Goal: Information Seeking & Learning: Learn about a topic

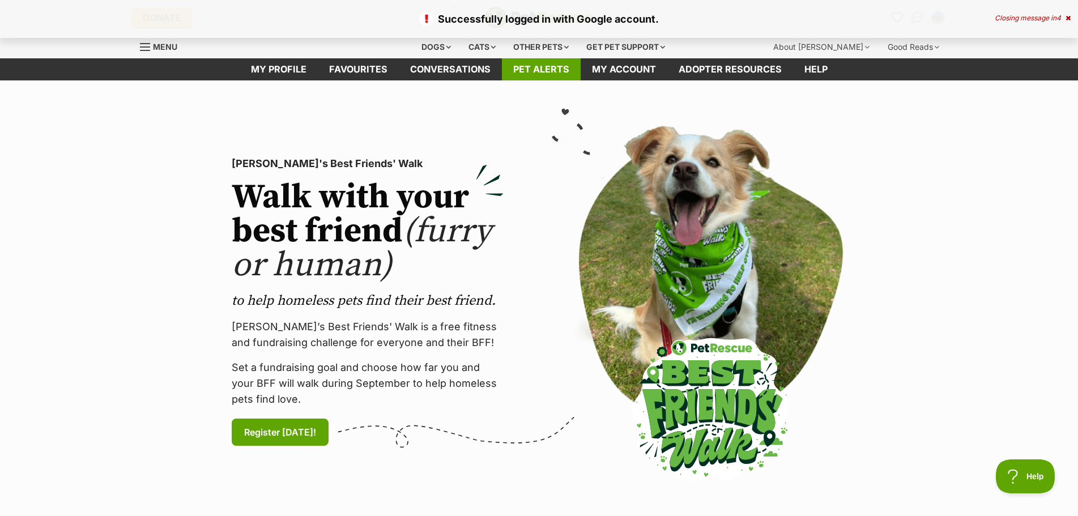
click at [522, 69] on link "Pet alerts" at bounding box center [541, 69] width 79 height 22
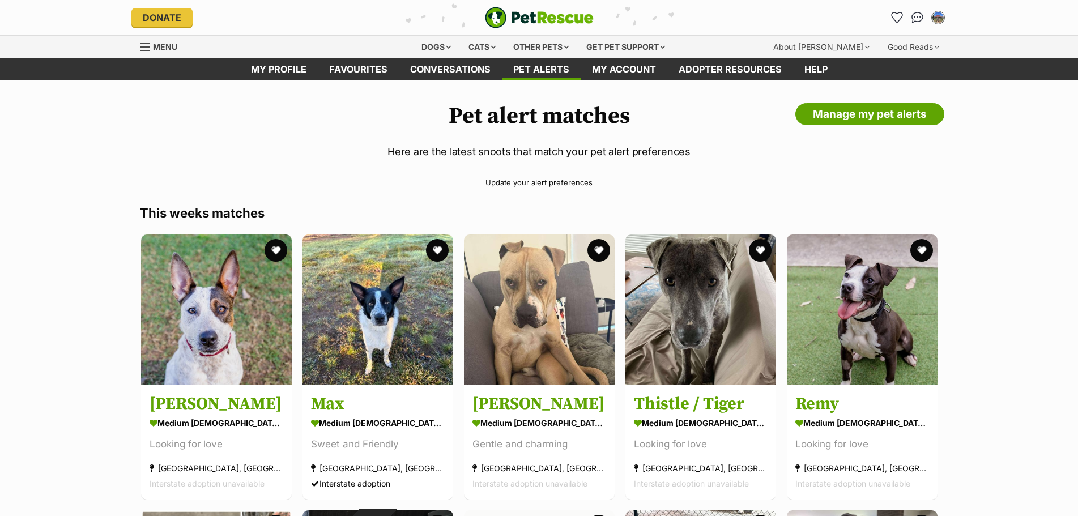
click at [562, 184] on link "Update your alert preferences" at bounding box center [539, 183] width 799 height 20
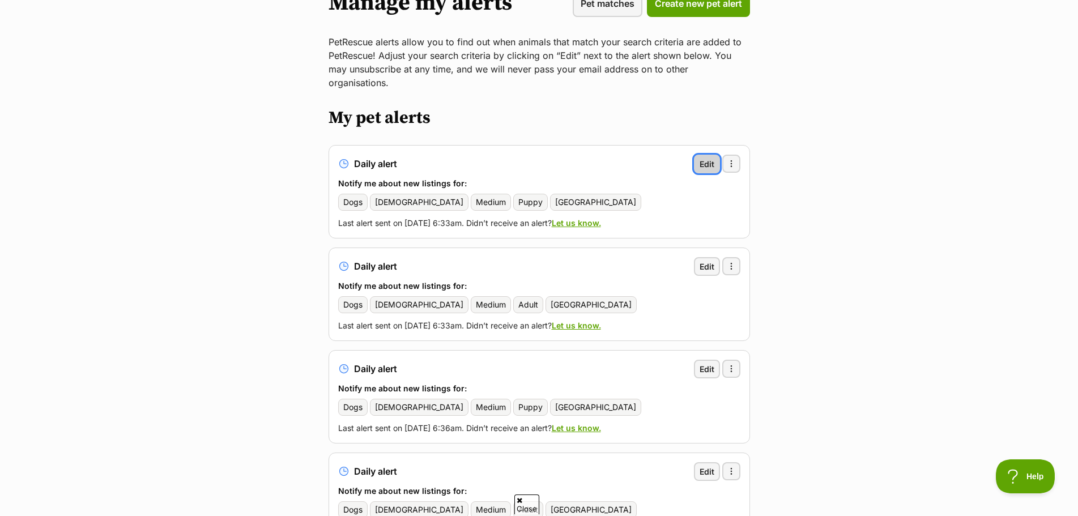
click at [709, 158] on span "Edit" at bounding box center [707, 164] width 15 height 12
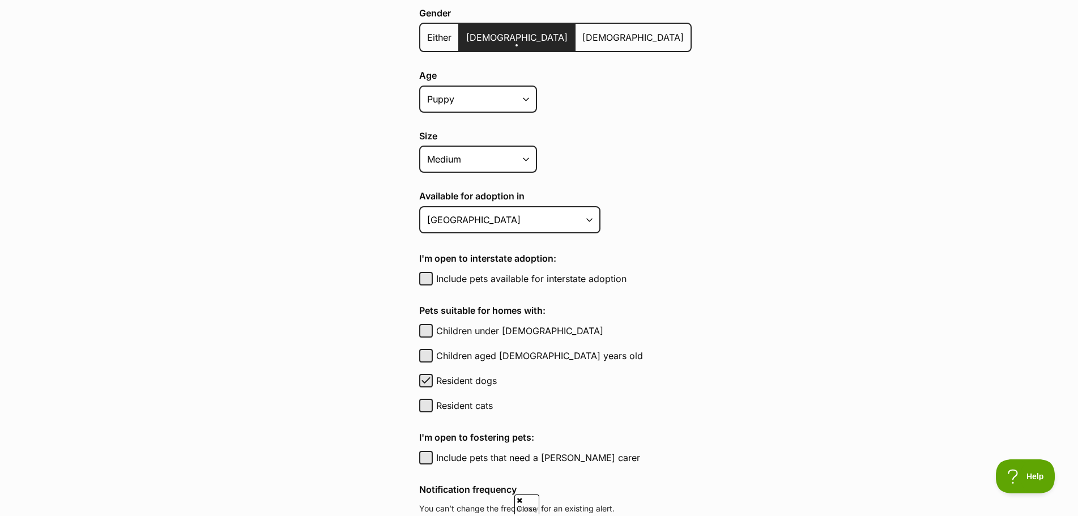
click at [434, 282] on div "Include pets available for interstate adoption" at bounding box center [555, 279] width 273 height 14
click at [419, 279] on button "Include pets available for interstate adoption" at bounding box center [426, 279] width 14 height 14
checkbox input "true"
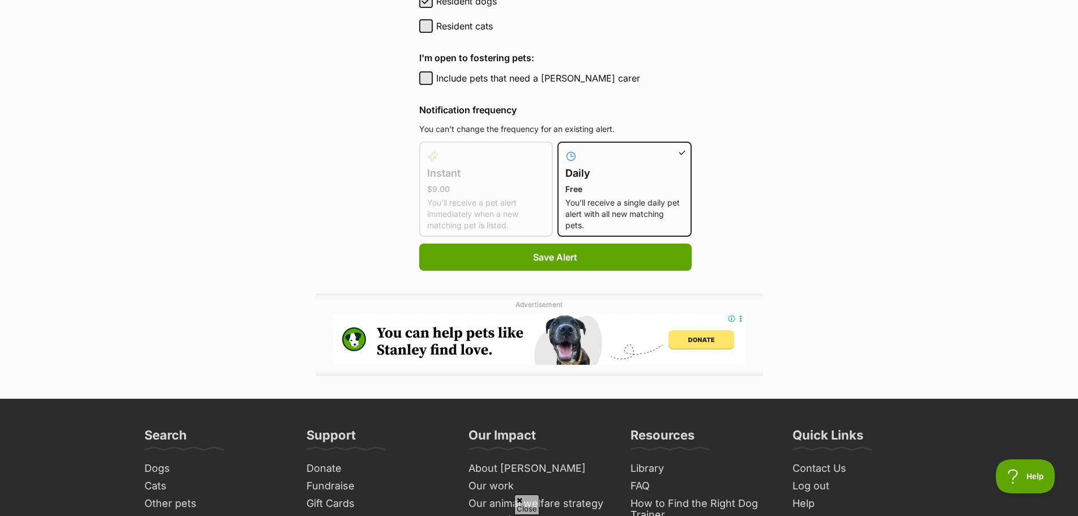
scroll to position [737, 0]
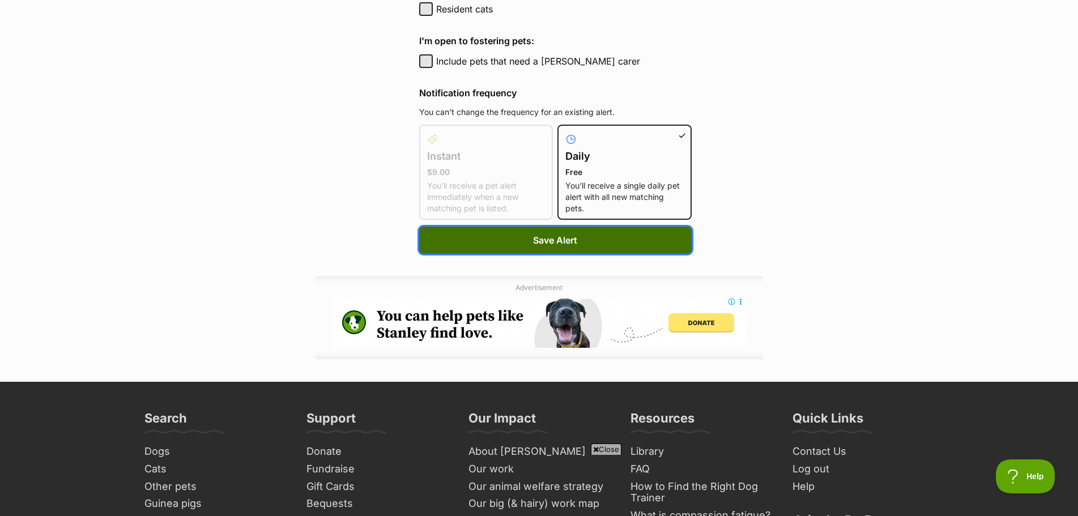
click at [551, 244] on span "Save Alert" at bounding box center [555, 240] width 44 height 14
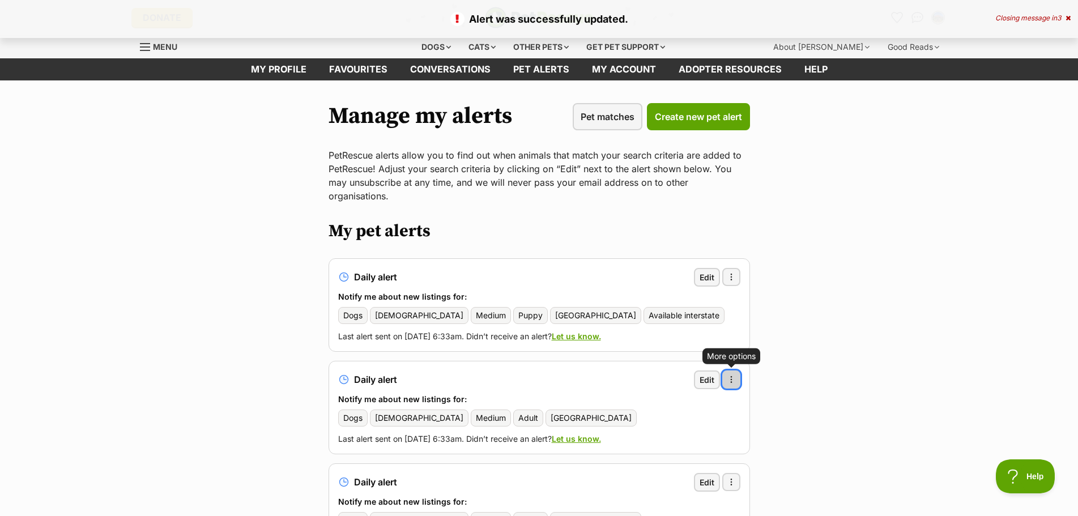
click at [736, 371] on button "More options" at bounding box center [731, 380] width 18 height 18
click at [701, 374] on span "Edit" at bounding box center [707, 380] width 15 height 12
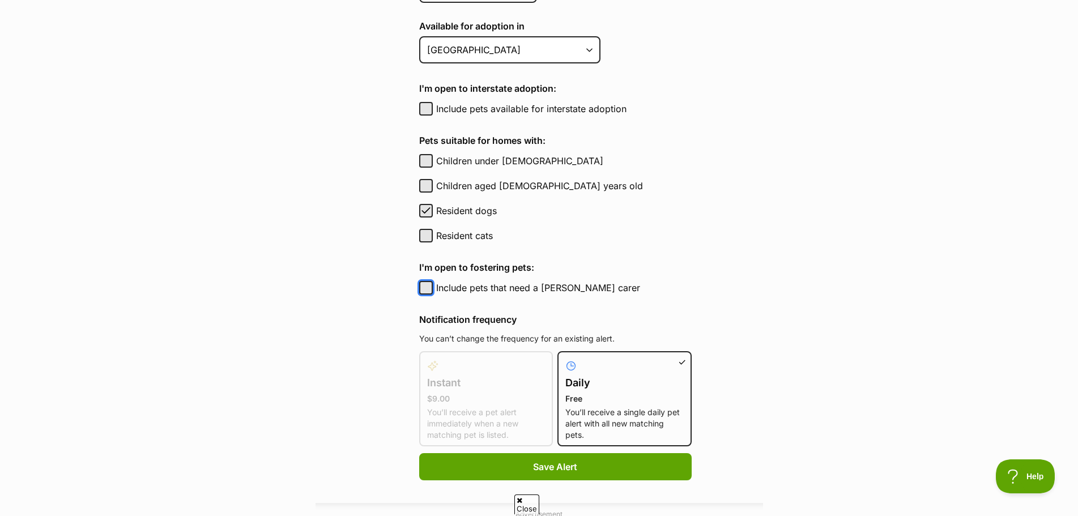
click at [428, 291] on button "Include pets that need a foster carer" at bounding box center [426, 288] width 14 height 14
checkbox input "true"
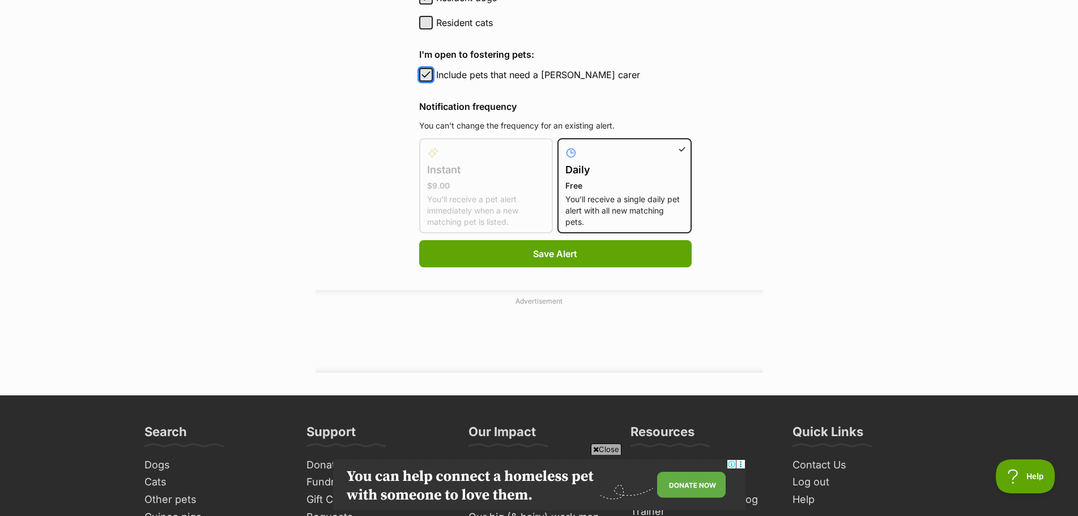
scroll to position [737, 0]
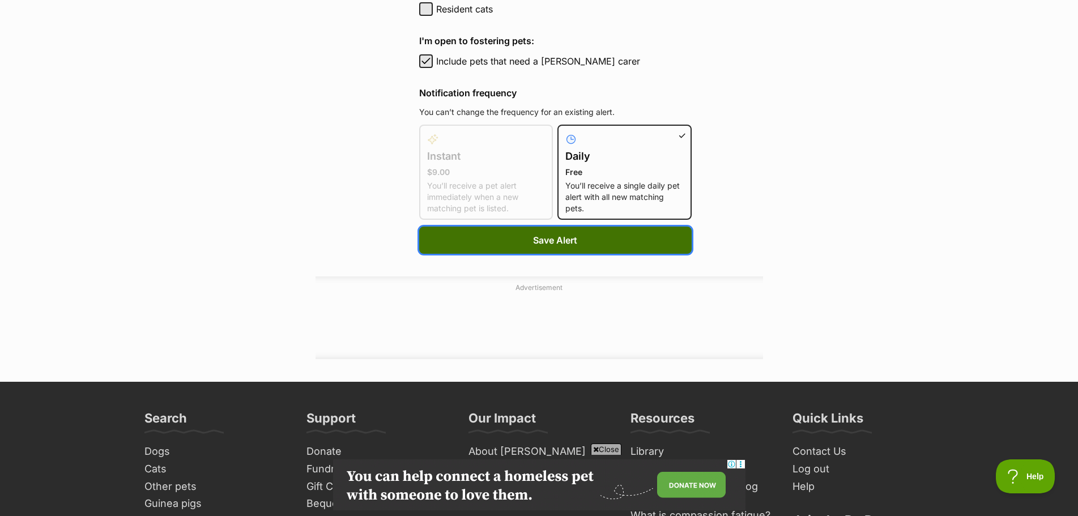
click at [559, 246] on span "Save Alert" at bounding box center [555, 240] width 44 height 14
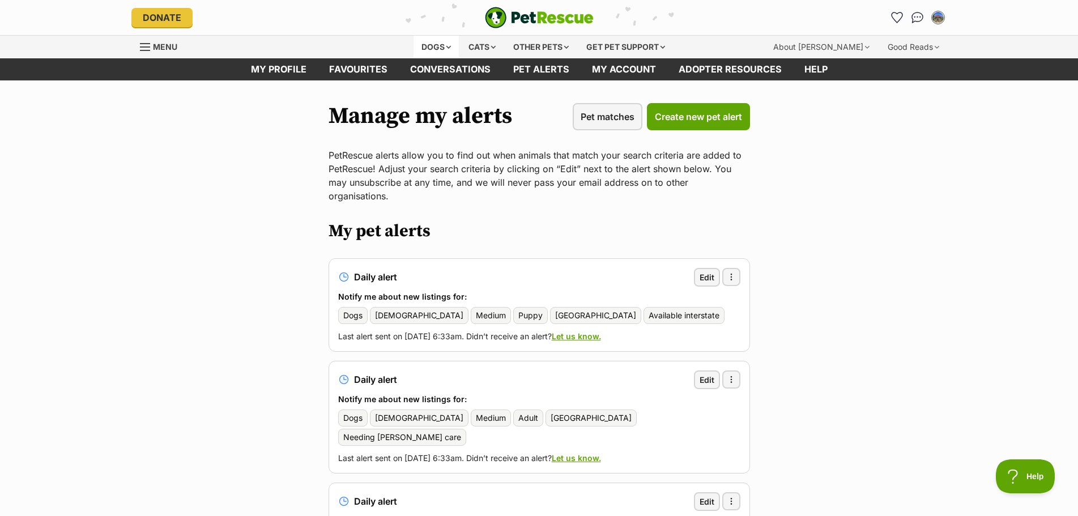
click at [424, 46] on div "Dogs" at bounding box center [436, 47] width 45 height 23
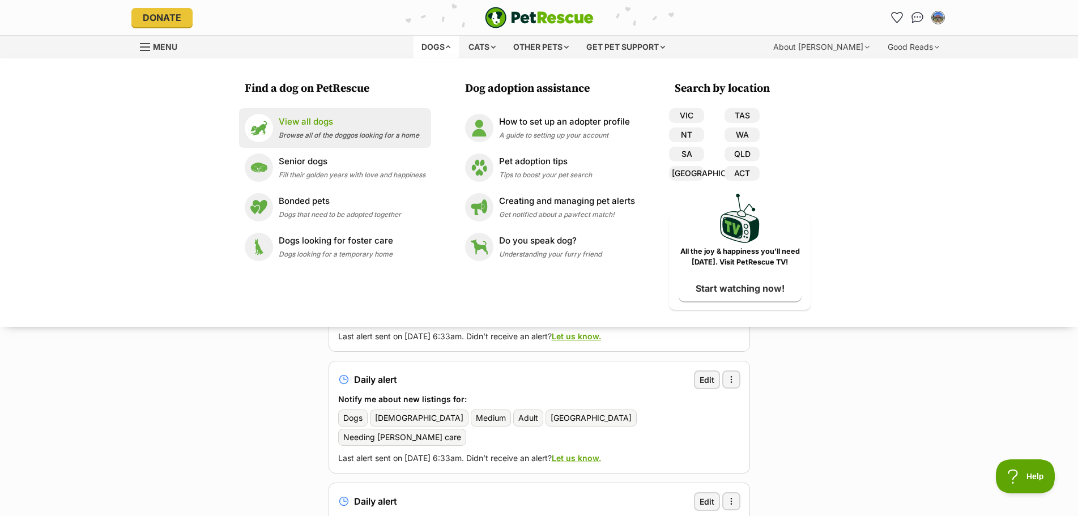
click at [283, 124] on p "View all dogs" at bounding box center [349, 122] width 141 height 13
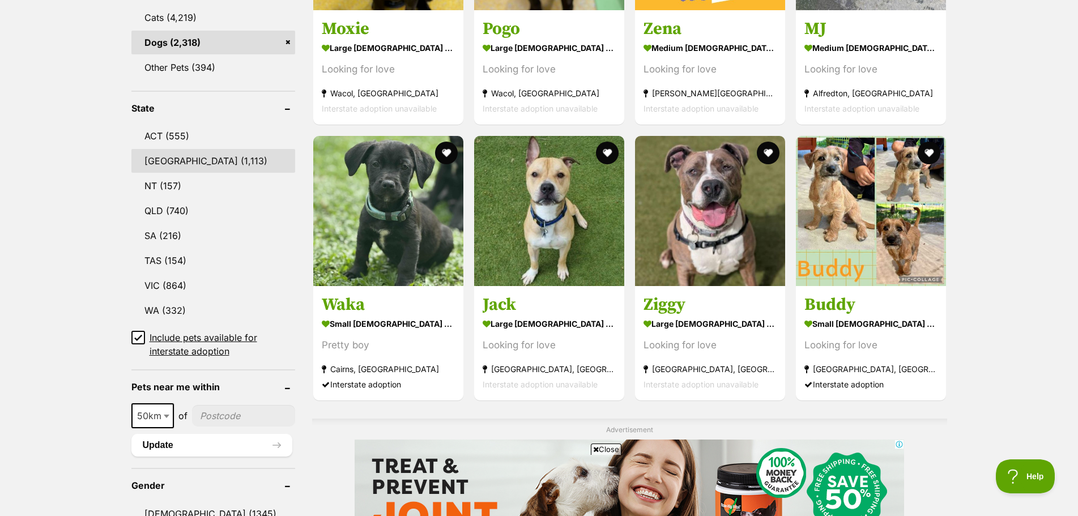
click at [175, 157] on link "[GEOGRAPHIC_DATA] (1,113)" at bounding box center [213, 161] width 164 height 24
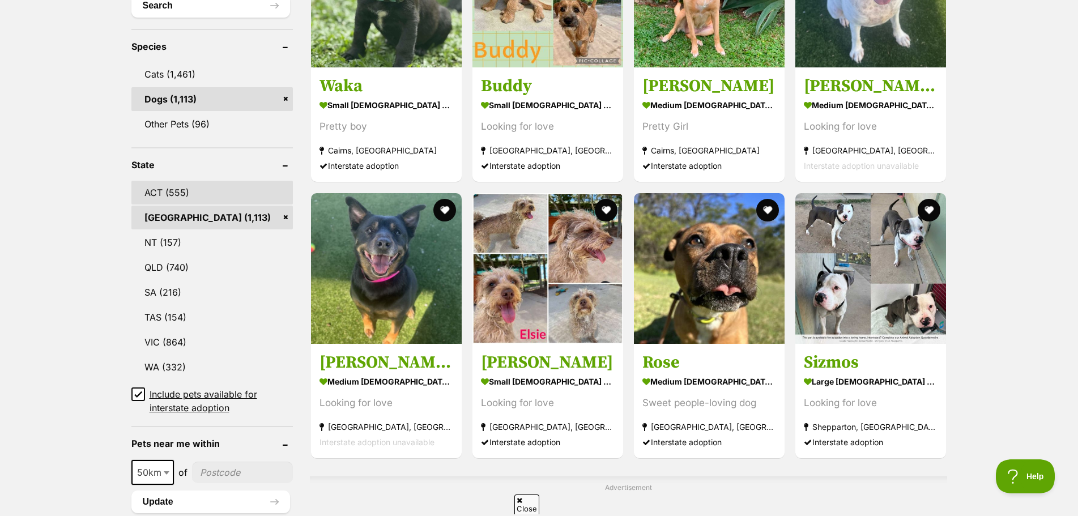
click at [171, 193] on link "ACT (555)" at bounding box center [211, 193] width 161 height 24
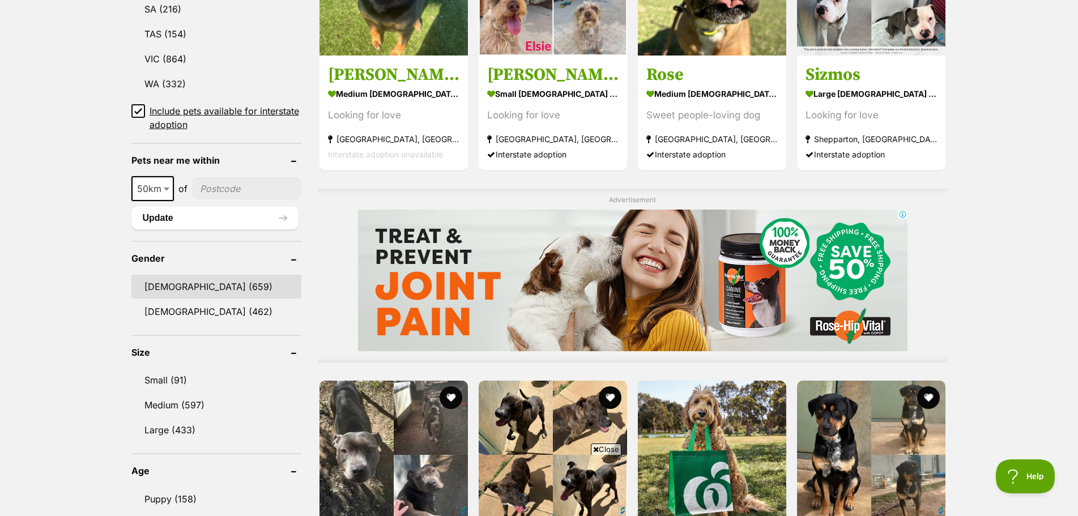
click at [194, 287] on link "[DEMOGRAPHIC_DATA] (659)" at bounding box center [216, 287] width 170 height 24
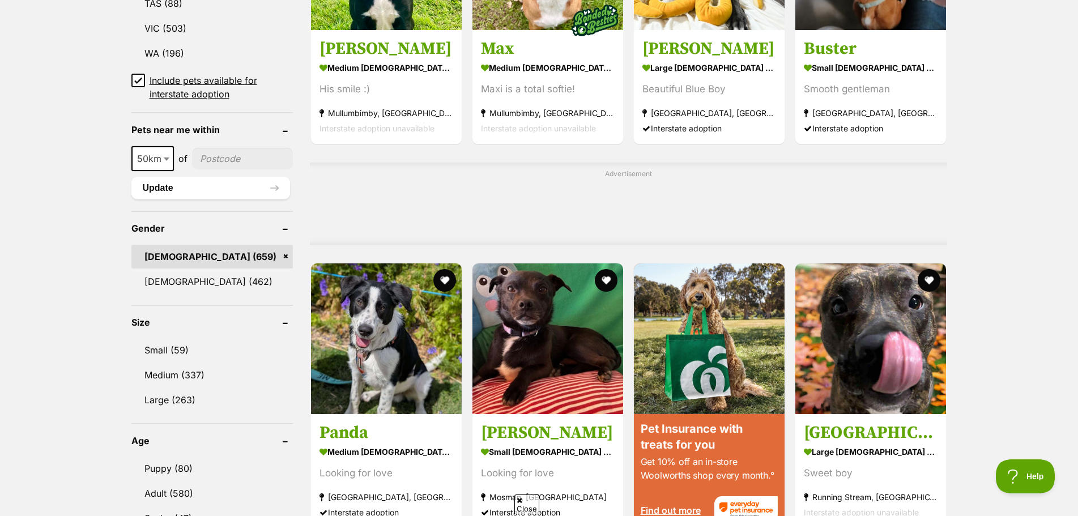
scroll to position [907, 0]
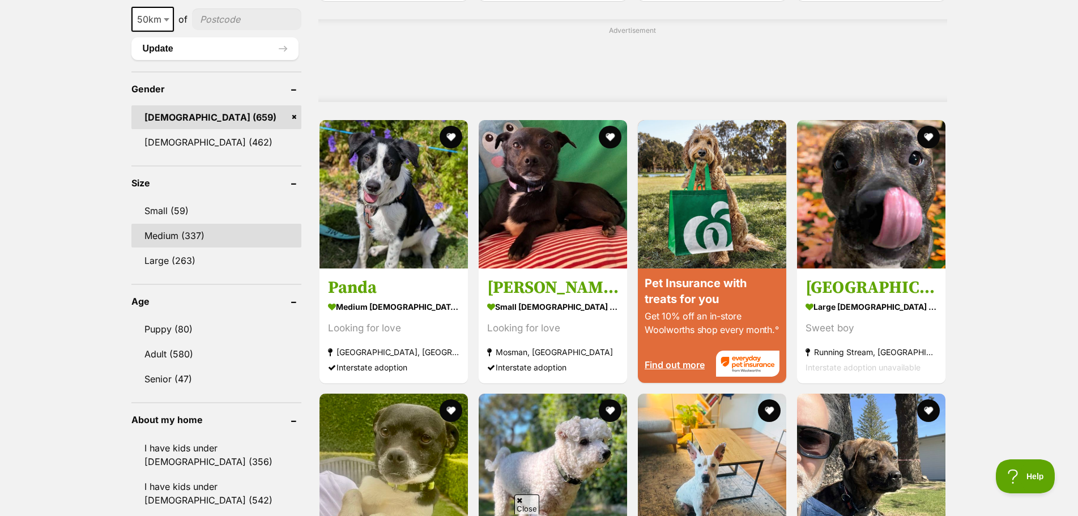
click at [186, 240] on link "Medium (337)" at bounding box center [216, 236] width 170 height 24
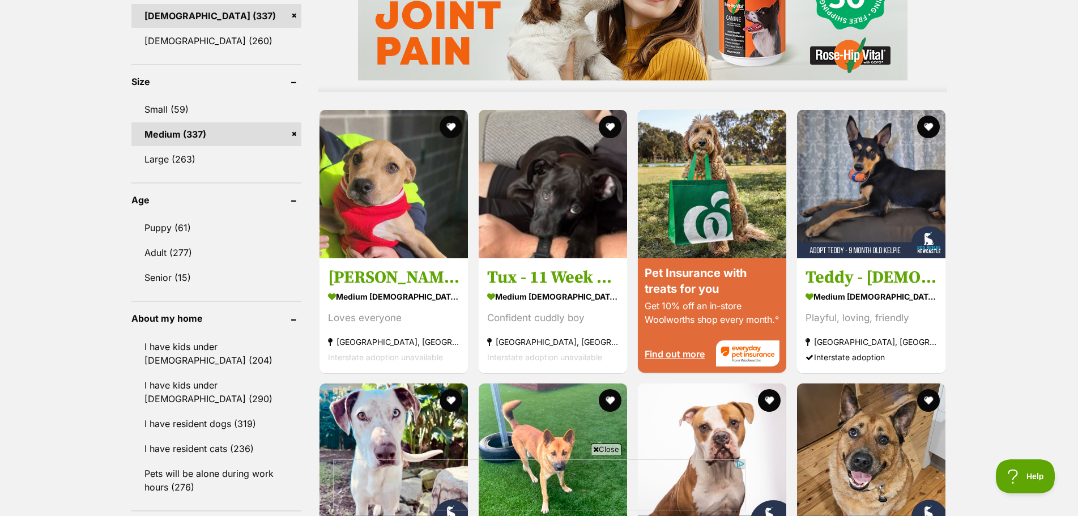
scroll to position [1133, 0]
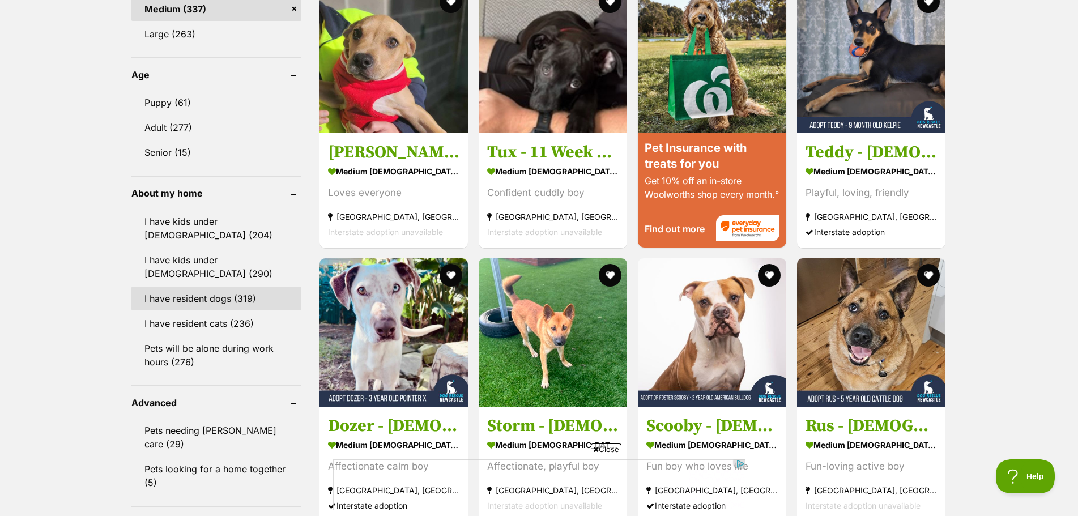
click at [221, 307] on link "I have resident dogs (319)" at bounding box center [216, 299] width 170 height 24
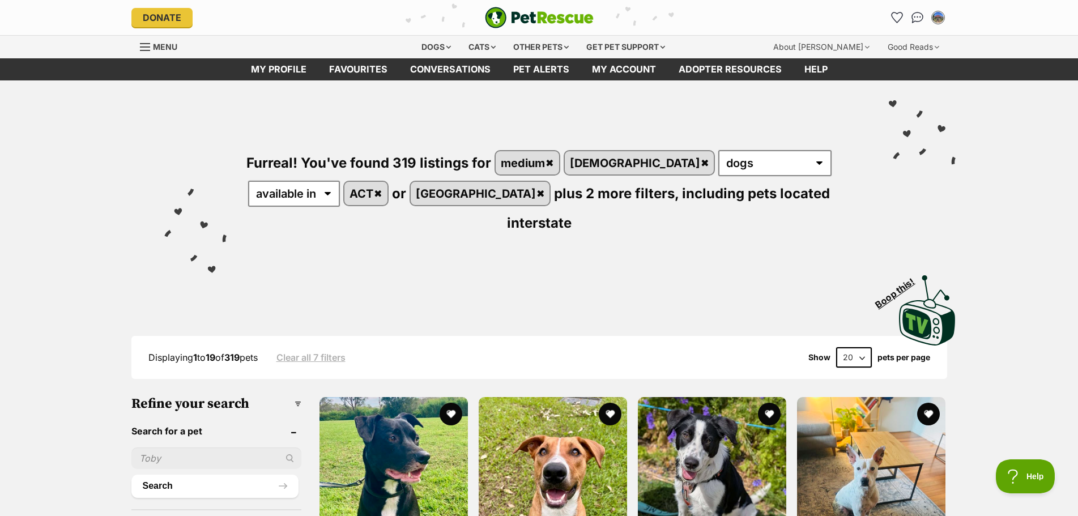
click at [858, 347] on select "20 40 60" at bounding box center [854, 357] width 36 height 20
select select "60"
click at [836, 347] on select "20 40 60" at bounding box center [854, 357] width 36 height 20
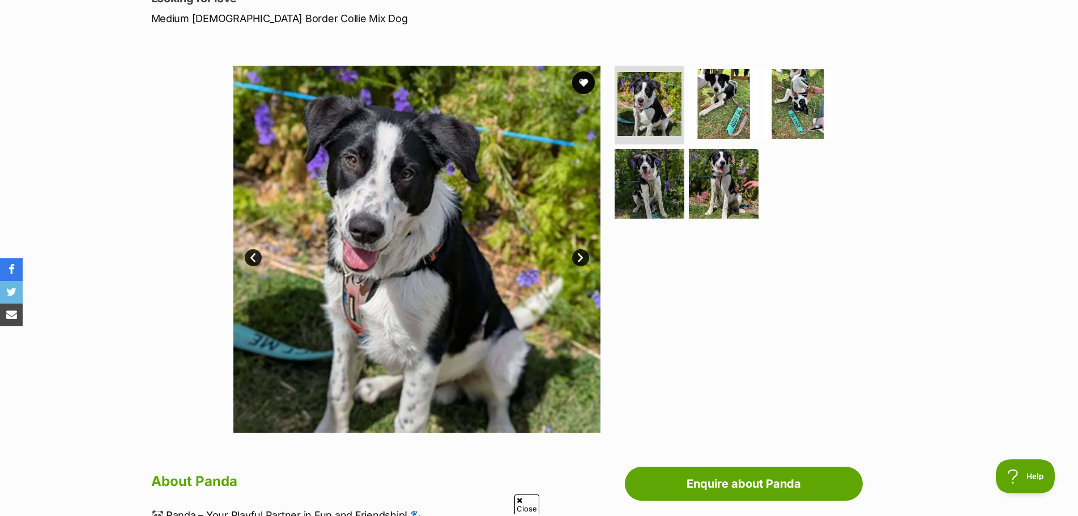
click at [584, 257] on link "Next" at bounding box center [580, 257] width 17 height 17
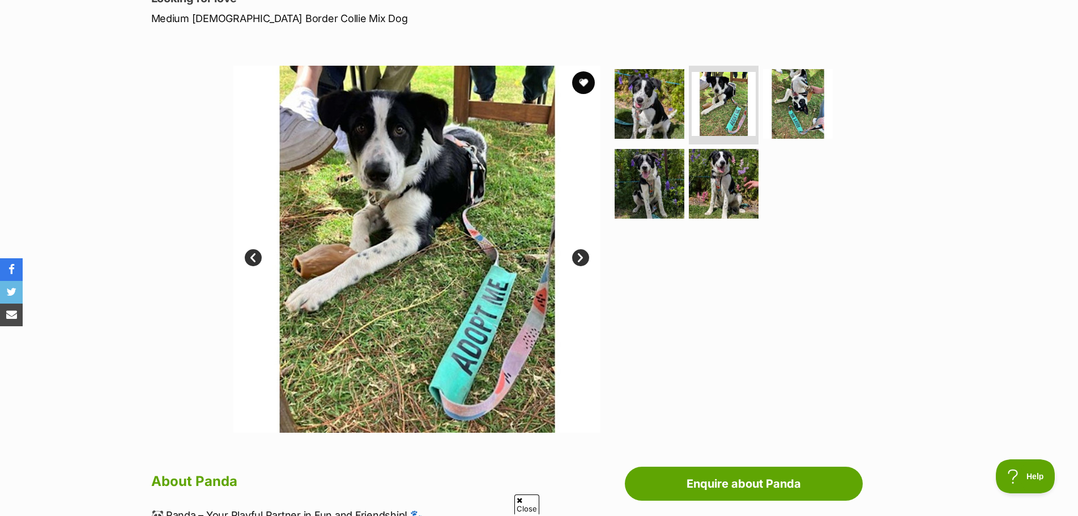
click at [584, 257] on link "Next" at bounding box center [580, 257] width 17 height 17
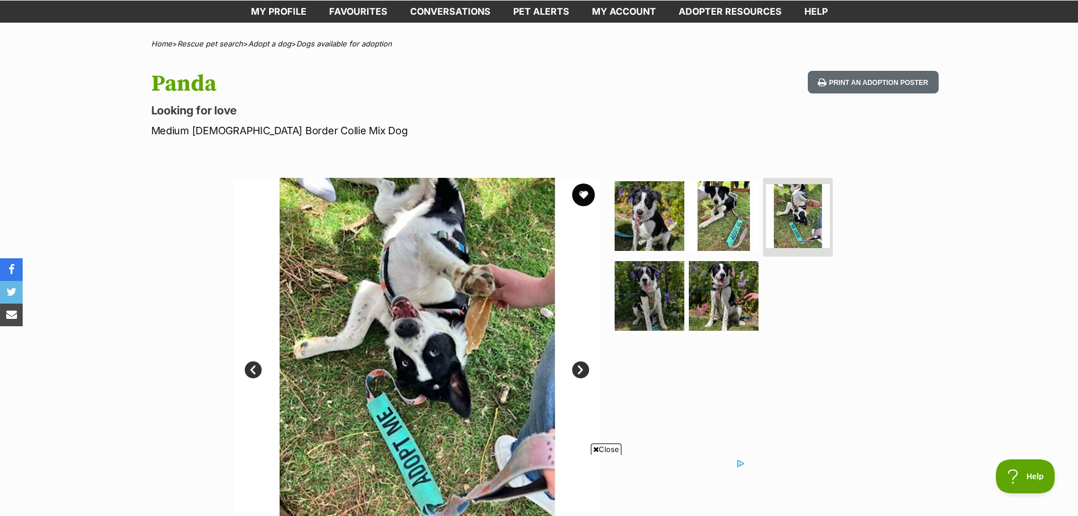
scroll to position [57, 0]
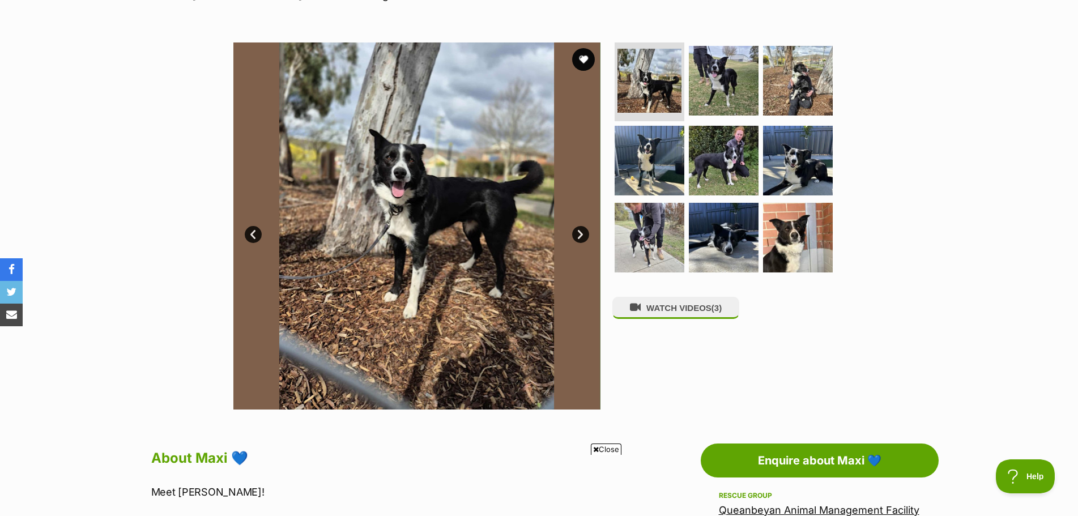
scroll to position [170, 0]
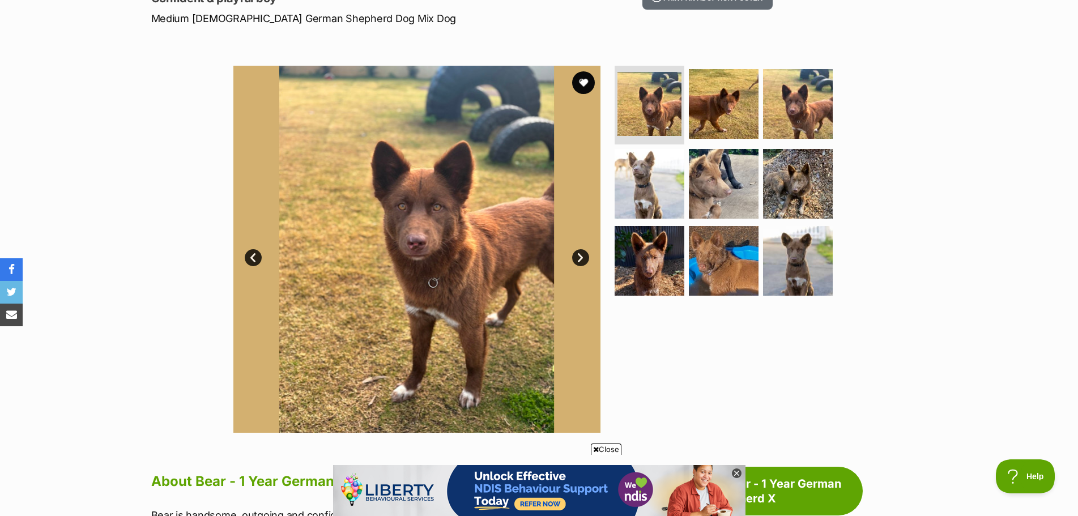
click at [584, 256] on link "Next" at bounding box center [580, 257] width 17 height 17
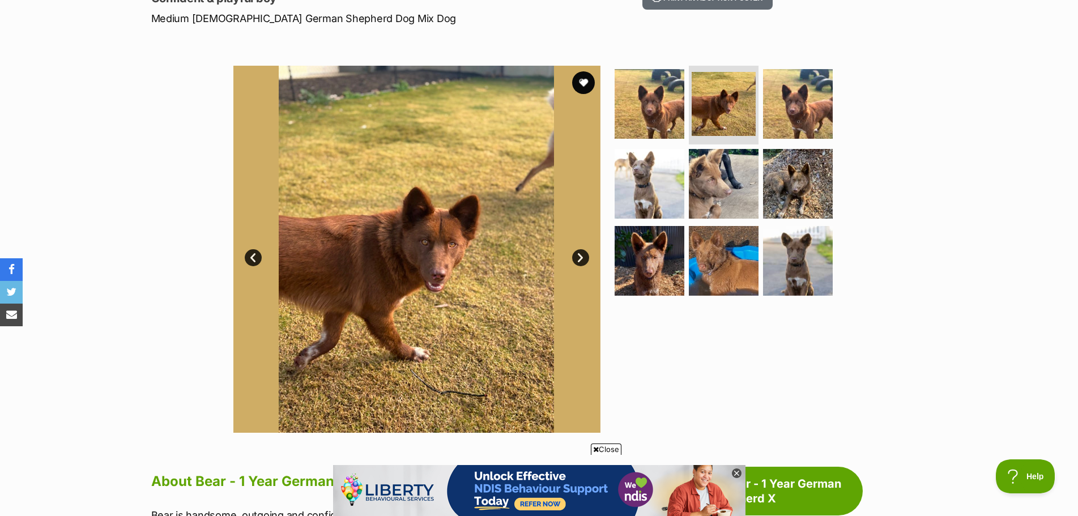
click at [584, 256] on link "Next" at bounding box center [580, 257] width 17 height 17
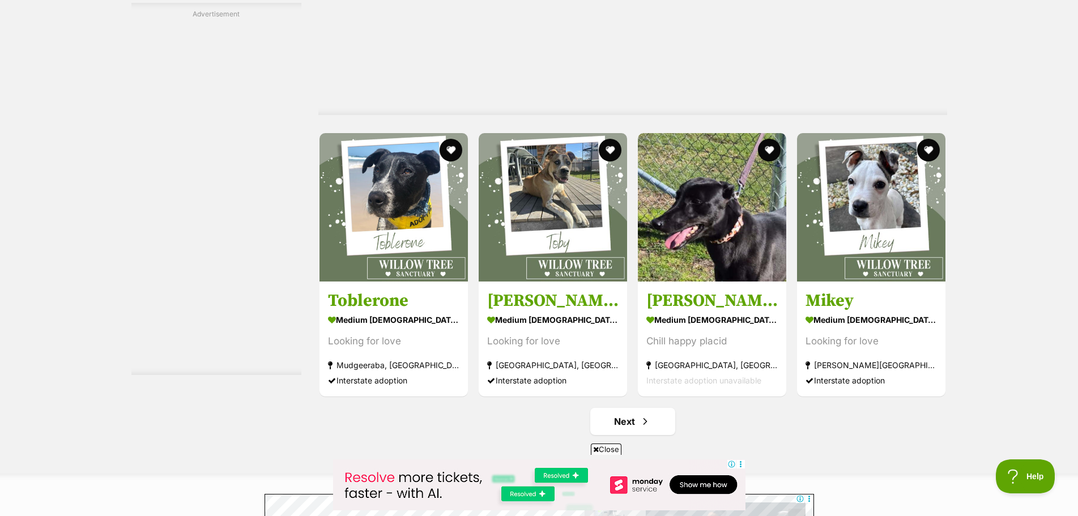
scroll to position [5779, 0]
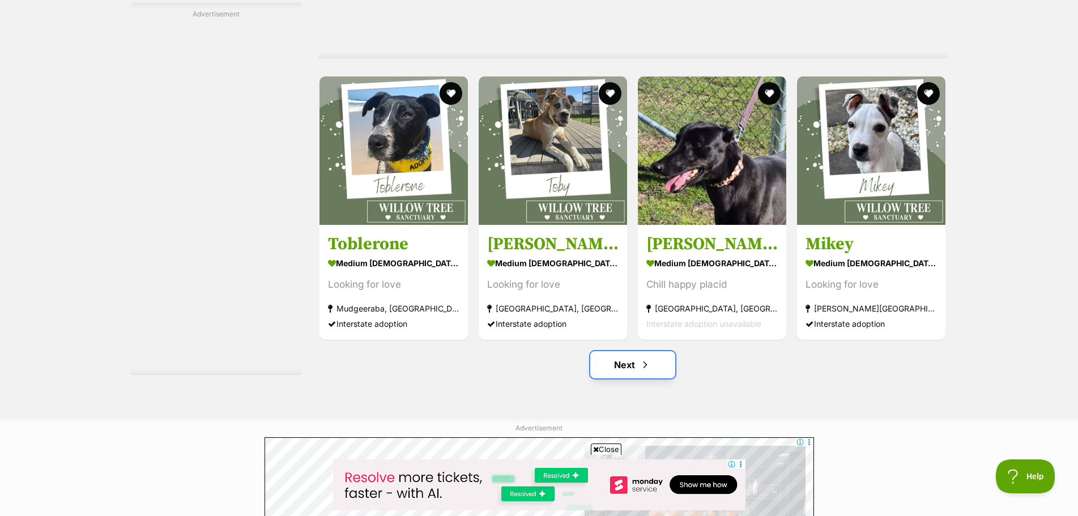
click at [644, 351] on link "Next" at bounding box center [632, 364] width 85 height 27
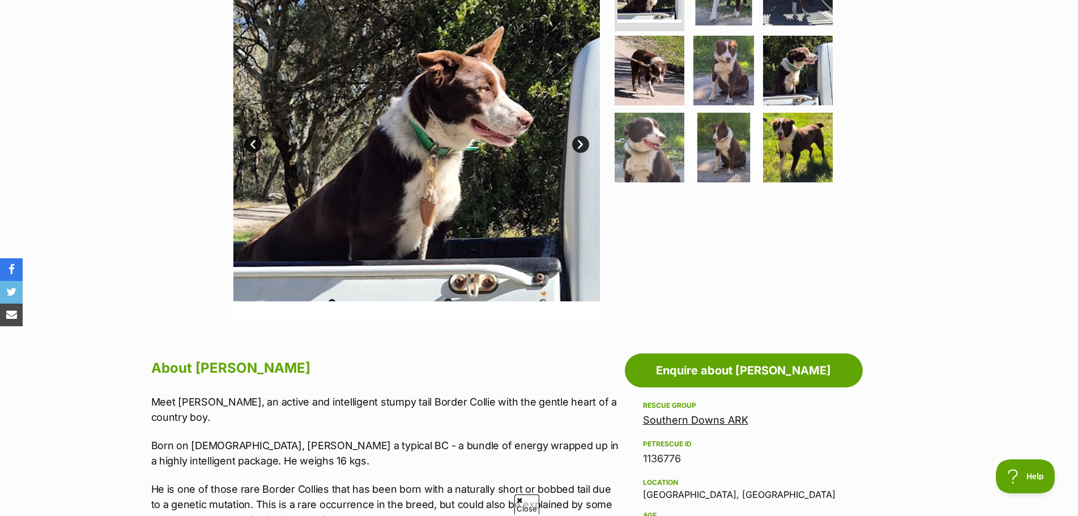
click at [585, 141] on link "Next" at bounding box center [580, 144] width 17 height 17
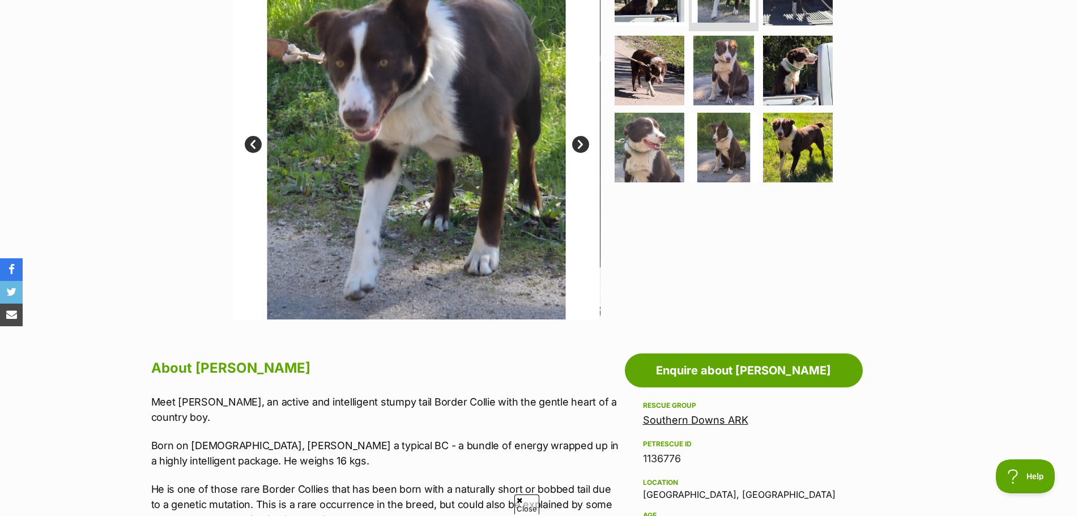
click at [585, 141] on link "Next" at bounding box center [580, 144] width 17 height 17
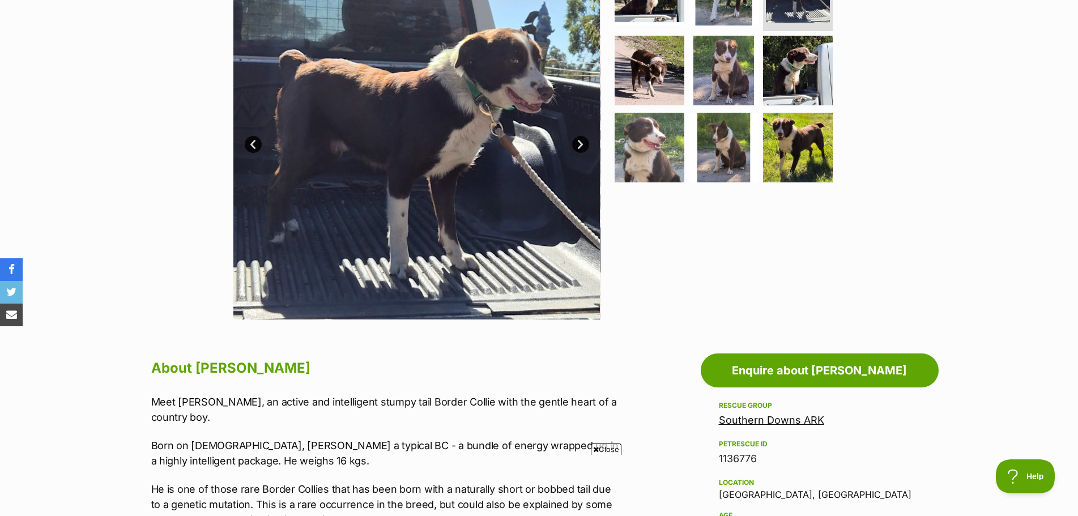
click at [585, 141] on link "Next" at bounding box center [580, 144] width 17 height 17
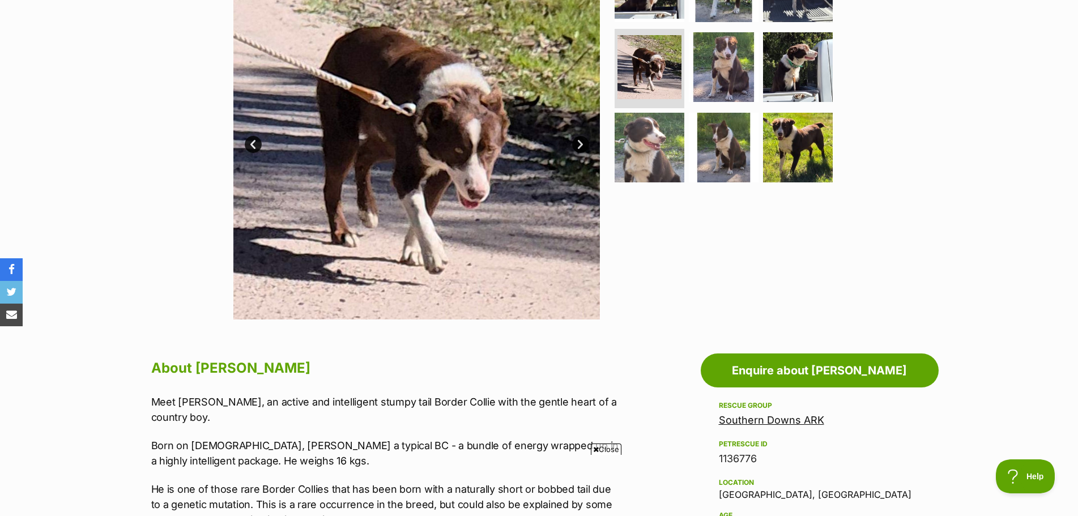
click at [585, 141] on link "Next" at bounding box center [580, 144] width 17 height 17
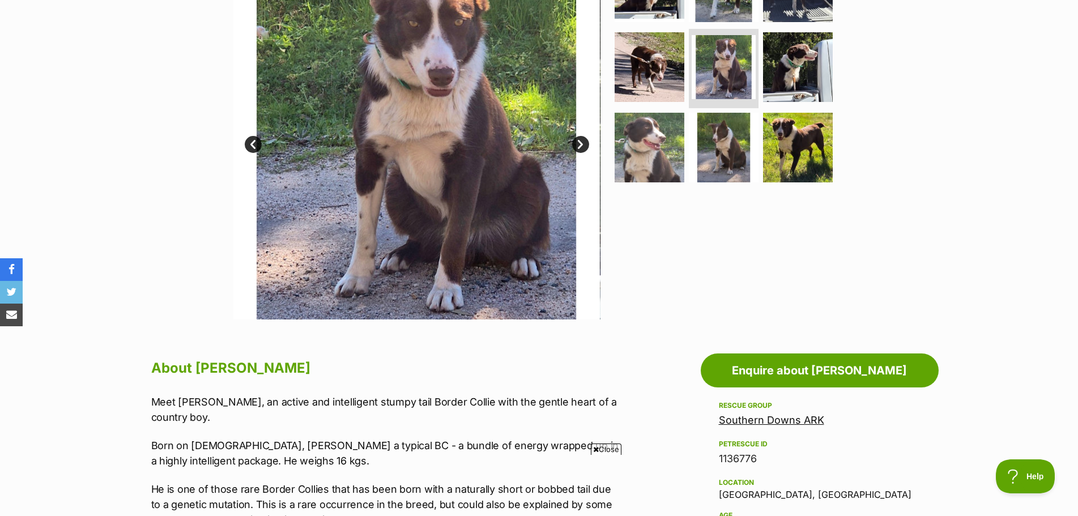
click at [585, 141] on link "Next" at bounding box center [580, 144] width 17 height 17
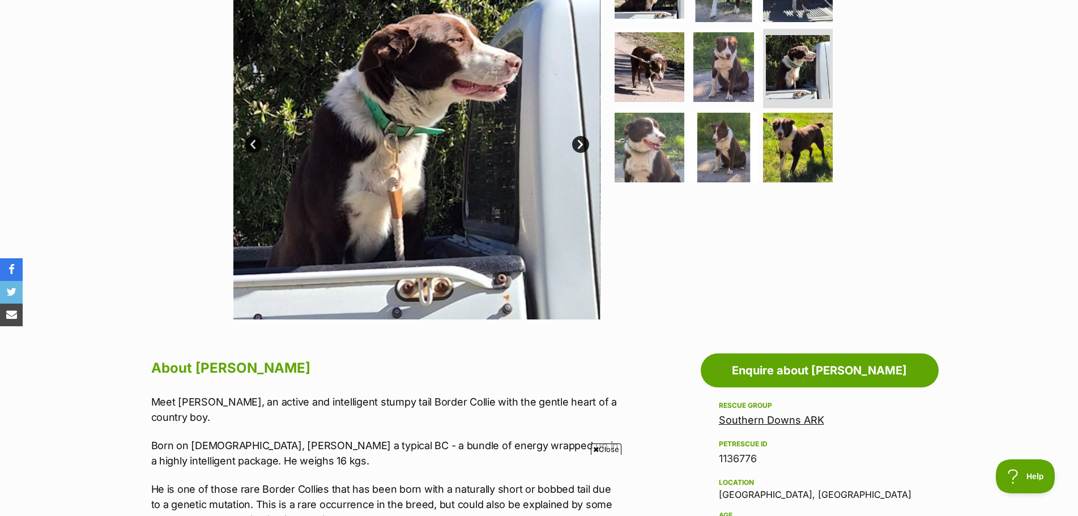
click at [585, 141] on link "Next" at bounding box center [580, 144] width 17 height 17
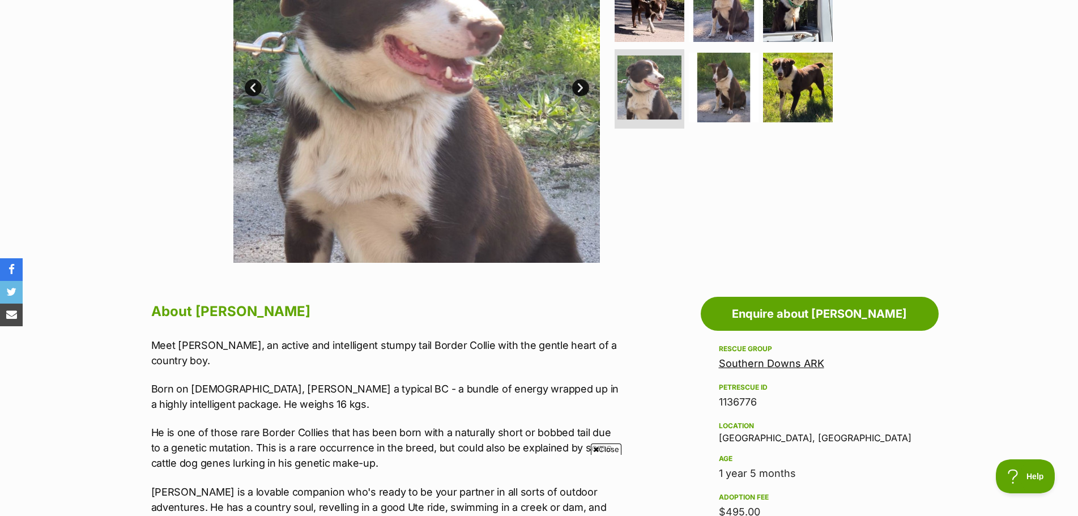
scroll to position [113, 0]
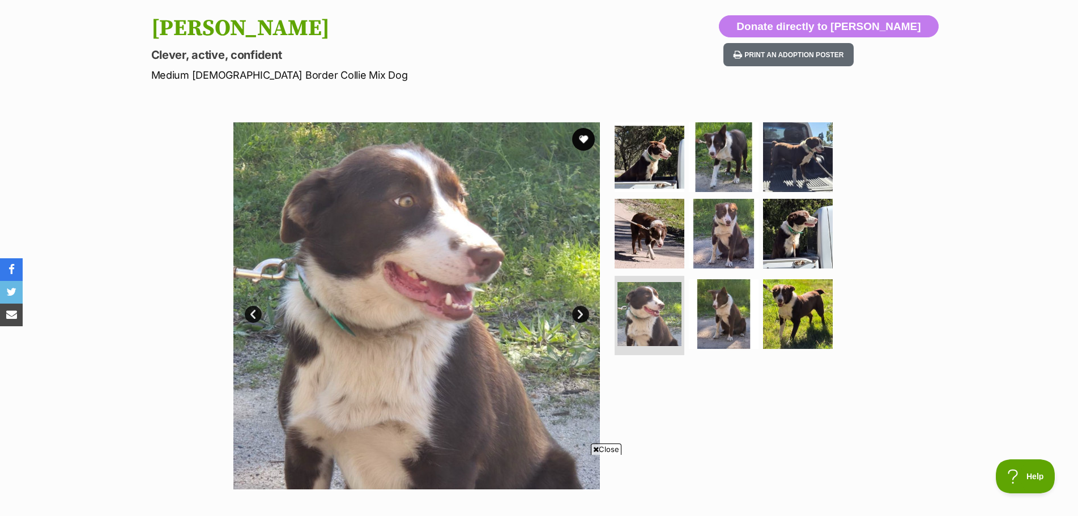
click at [582, 314] on link "Next" at bounding box center [580, 314] width 17 height 17
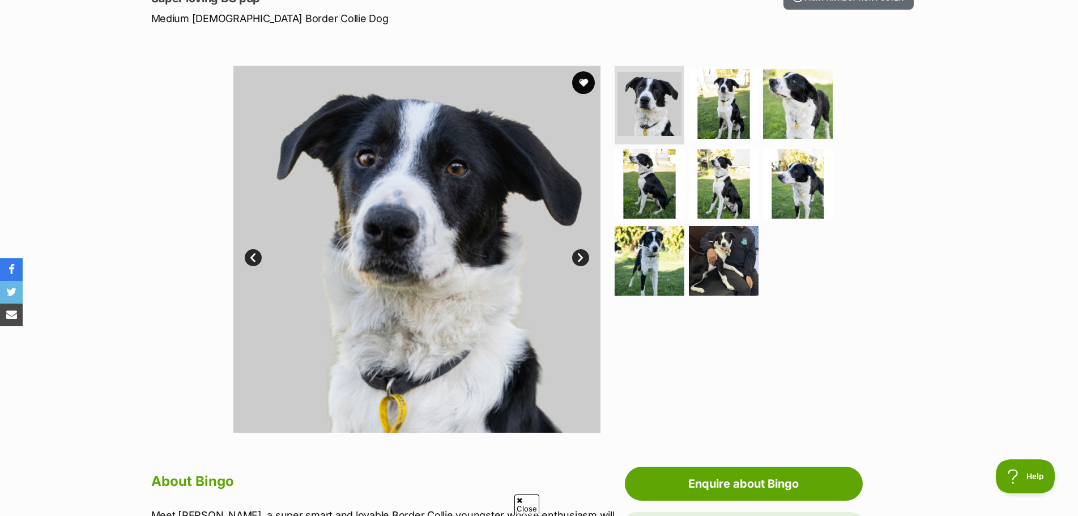
click at [576, 259] on link "Next" at bounding box center [580, 257] width 17 height 17
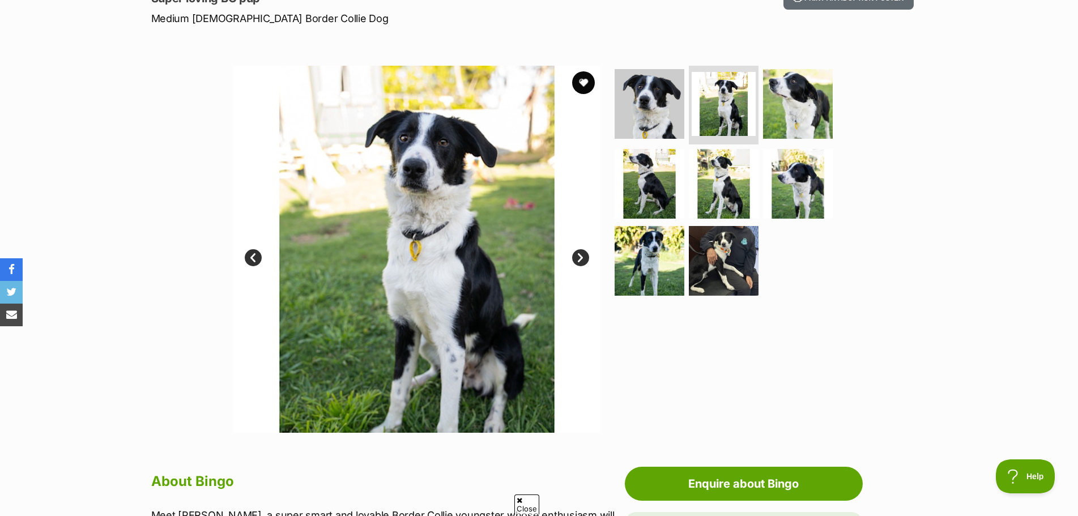
click at [576, 259] on link "Next" at bounding box center [580, 257] width 17 height 17
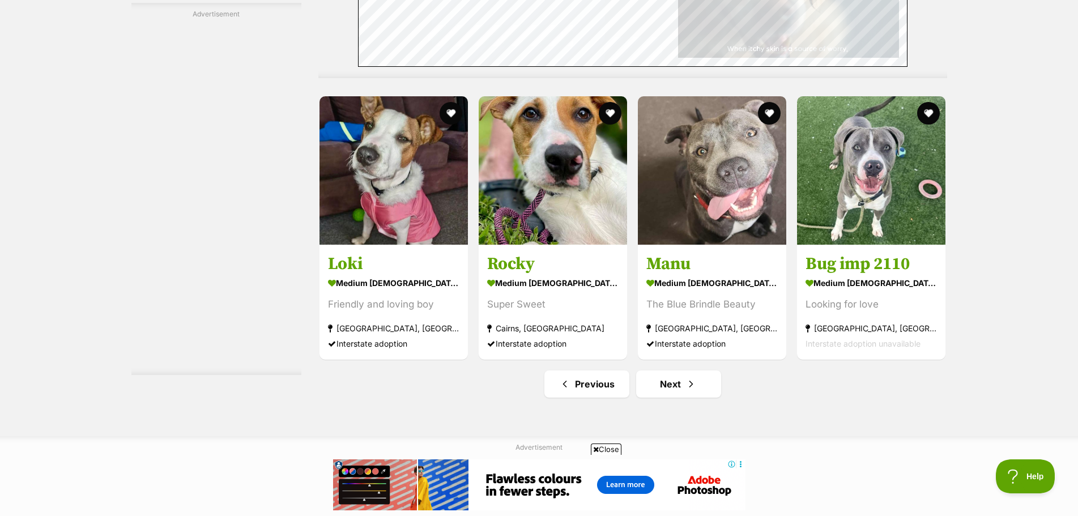
scroll to position [5949, 0]
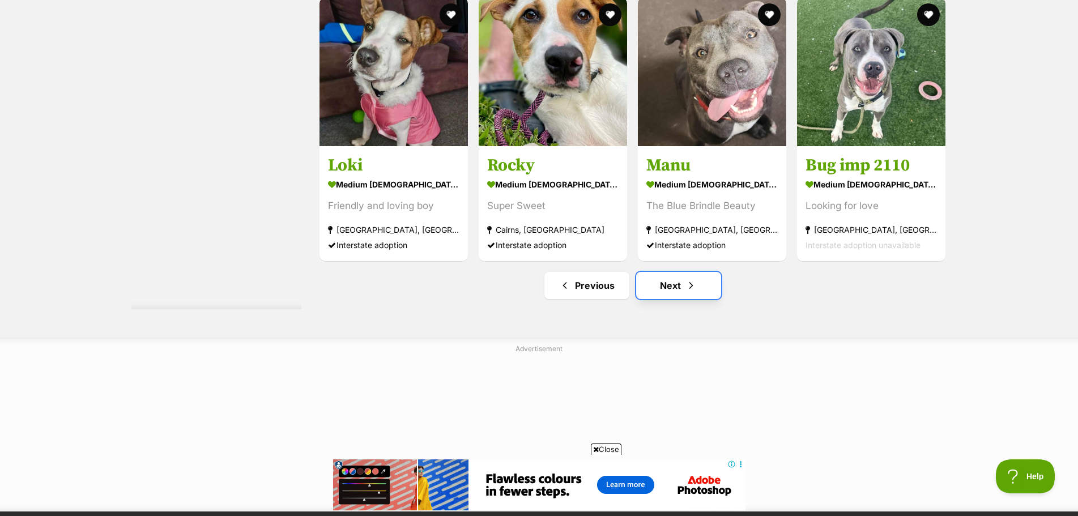
click at [662, 272] on link "Next" at bounding box center [678, 285] width 85 height 27
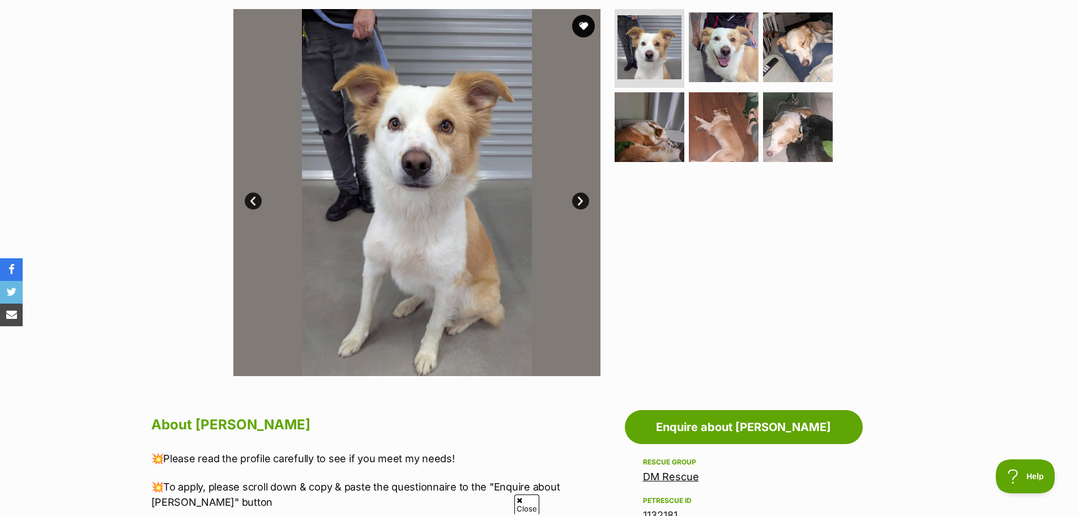
click at [582, 200] on link "Next" at bounding box center [580, 201] width 17 height 17
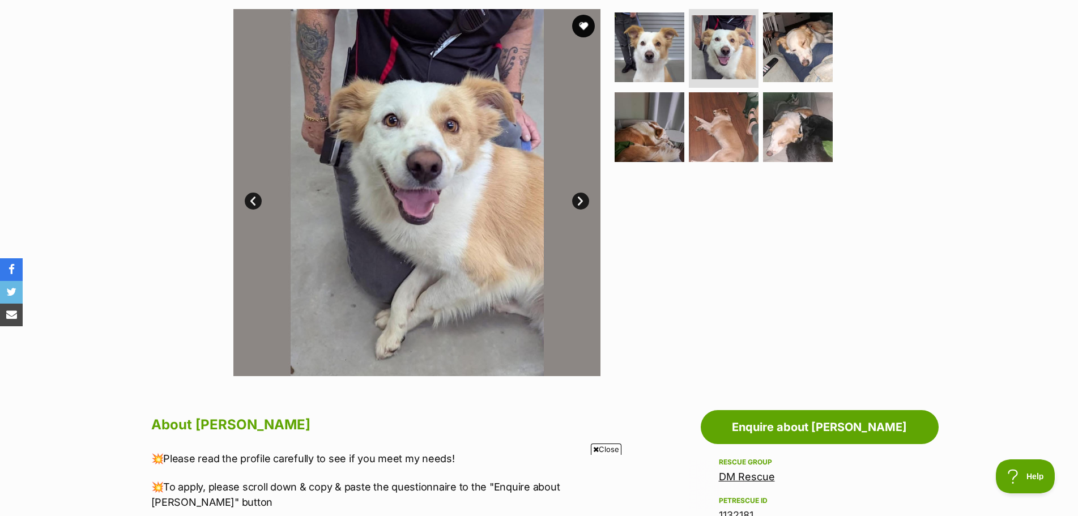
click at [582, 200] on link "Next" at bounding box center [580, 201] width 17 height 17
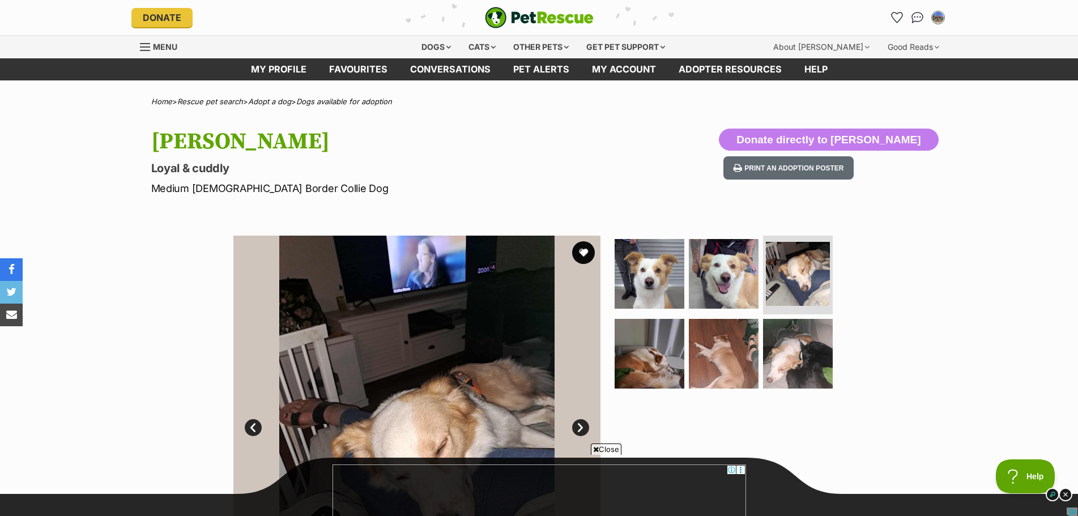
scroll to position [170, 0]
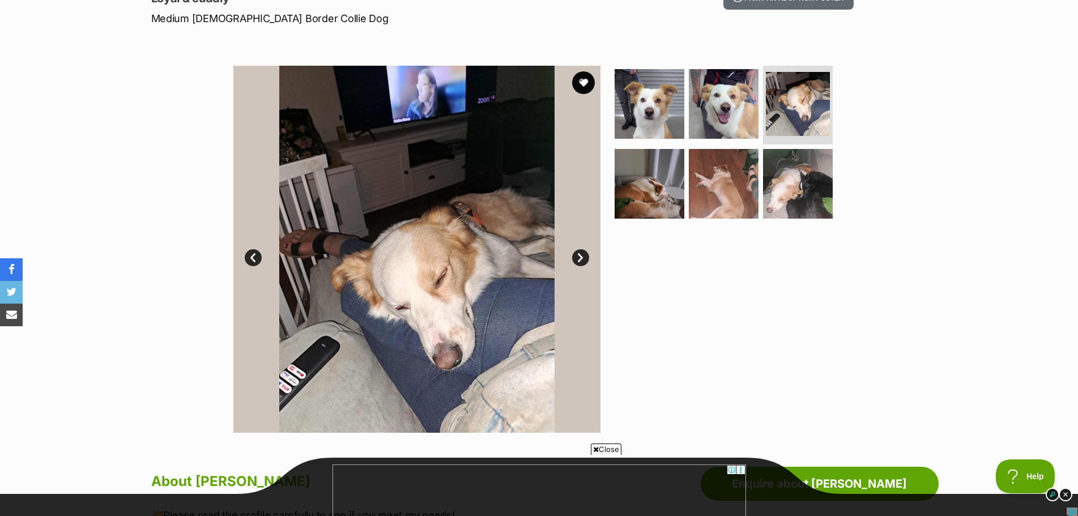
click at [574, 251] on img at bounding box center [416, 249] width 367 height 367
click at [576, 255] on link "Next" at bounding box center [580, 257] width 17 height 17
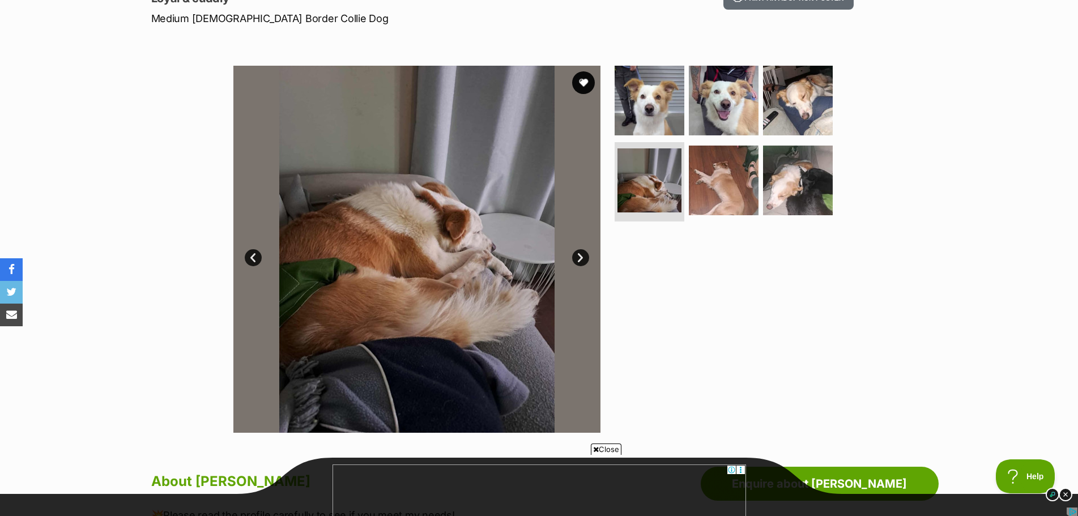
click at [576, 255] on link "Next" at bounding box center [580, 257] width 17 height 17
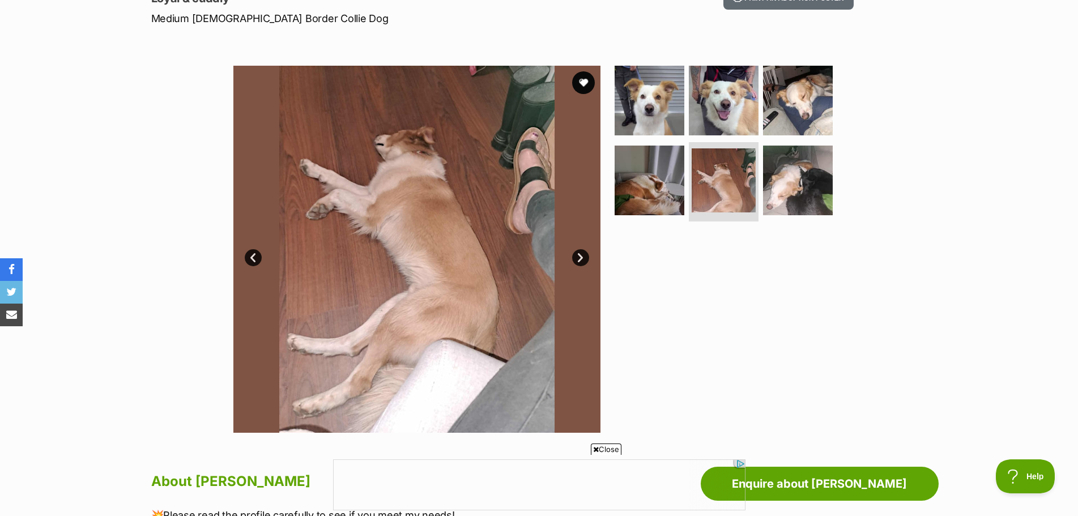
scroll to position [113, 0]
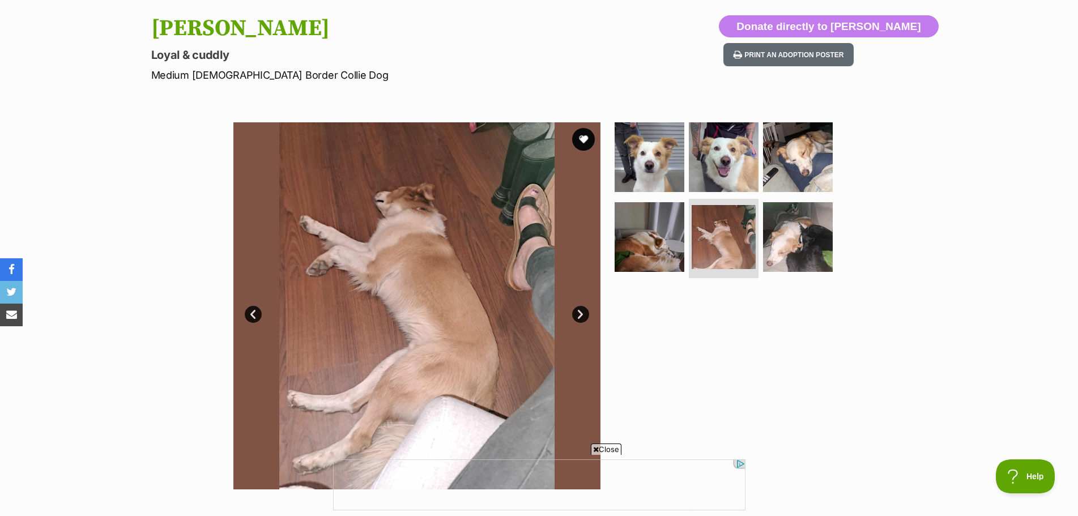
click at [585, 317] on link "Next" at bounding box center [580, 314] width 17 height 17
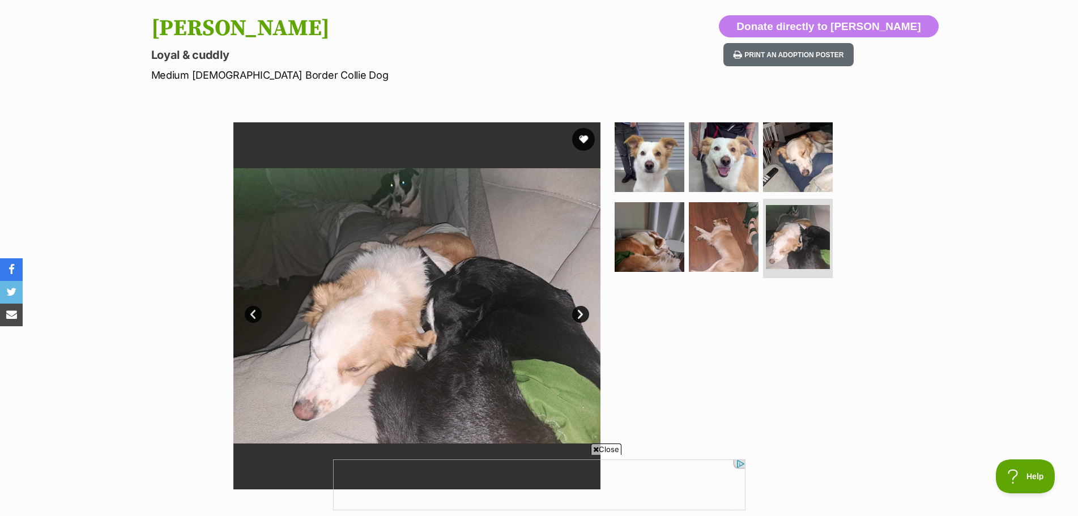
click at [586, 317] on link "Next" at bounding box center [580, 314] width 17 height 17
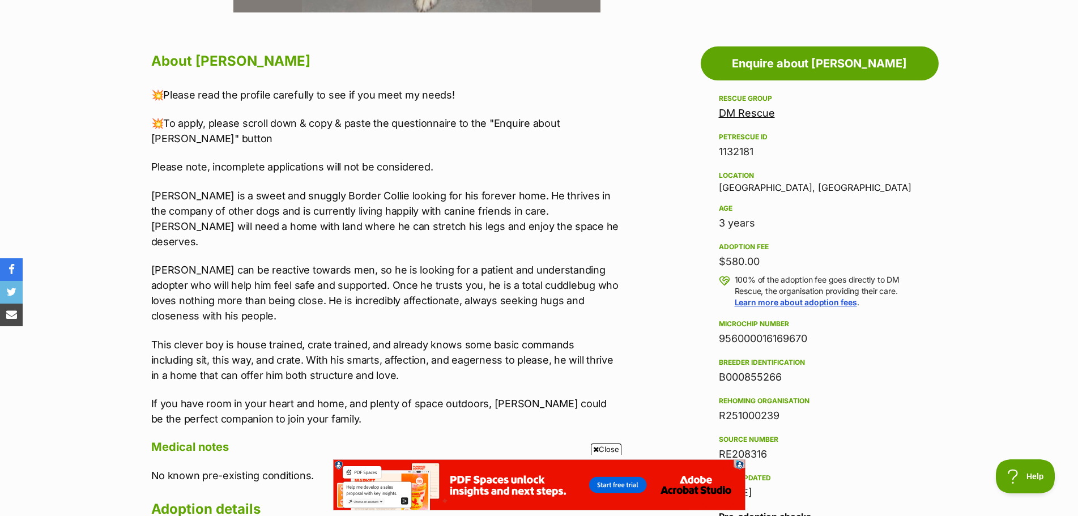
scroll to position [623, 0]
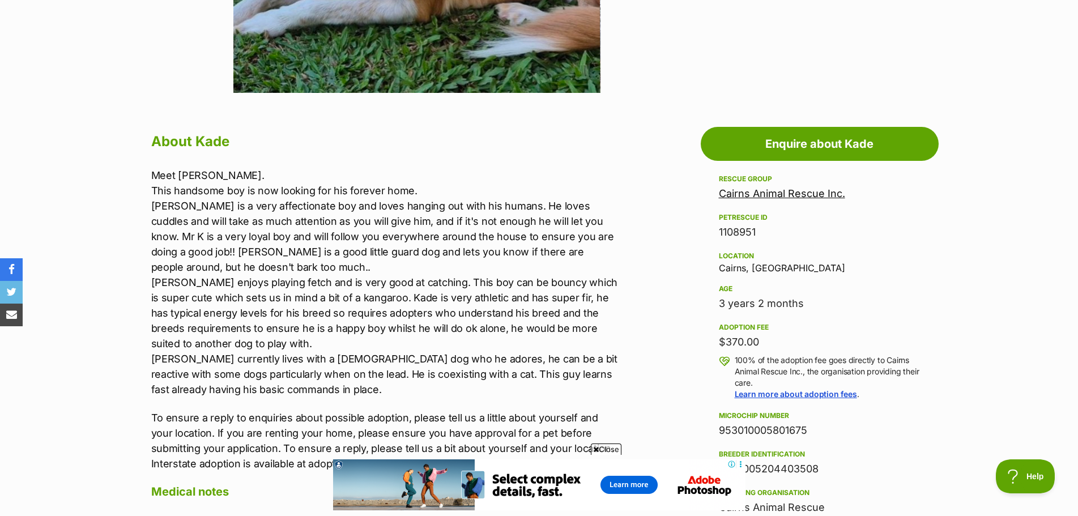
scroll to position [170, 0]
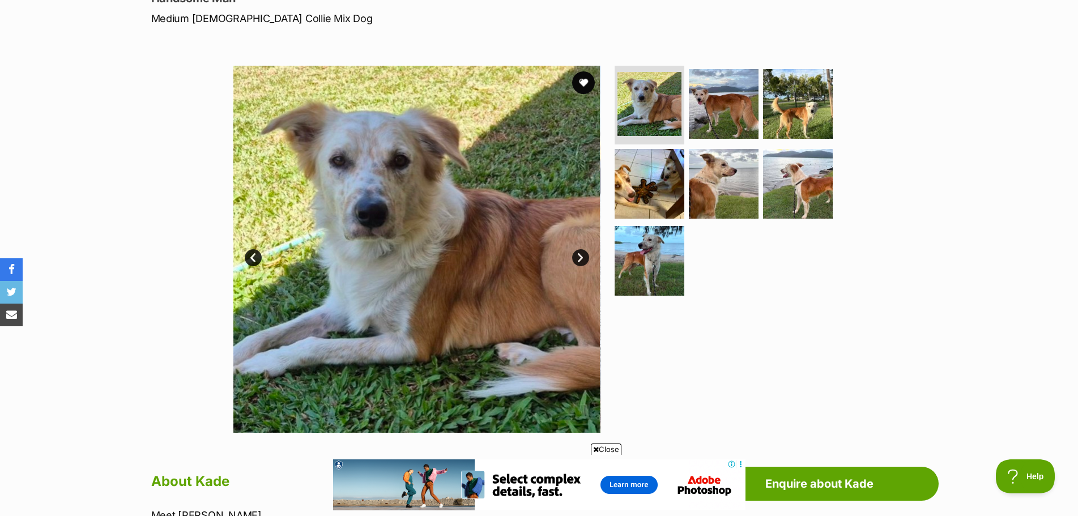
click at [582, 256] on link "Next" at bounding box center [580, 257] width 17 height 17
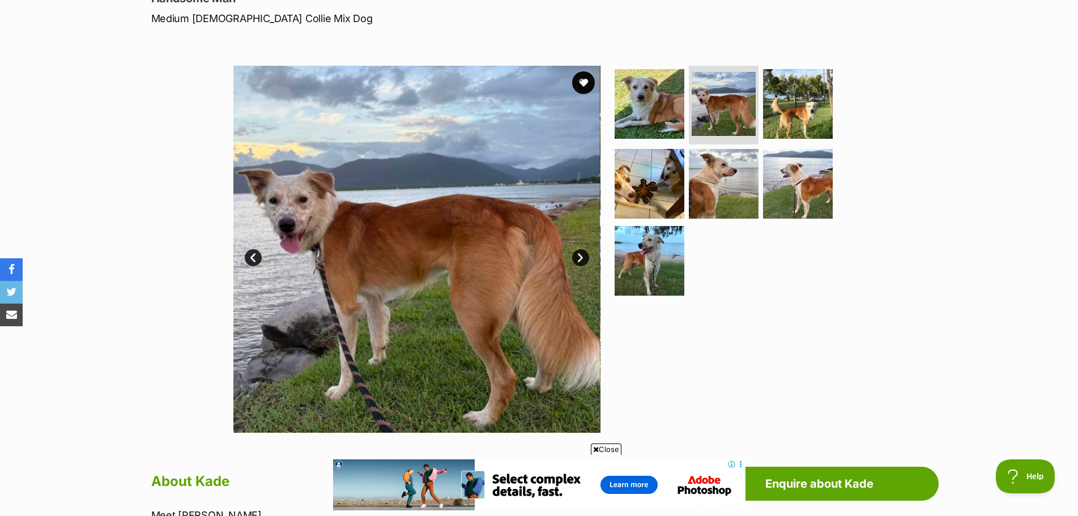
click at [582, 256] on link "Next" at bounding box center [580, 257] width 17 height 17
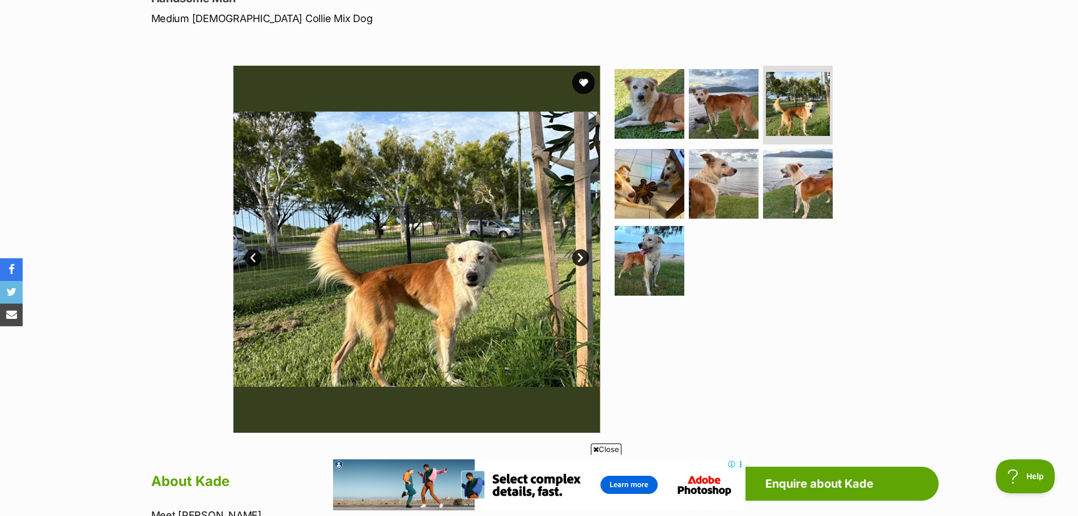
click at [582, 256] on link "Next" at bounding box center [580, 257] width 17 height 17
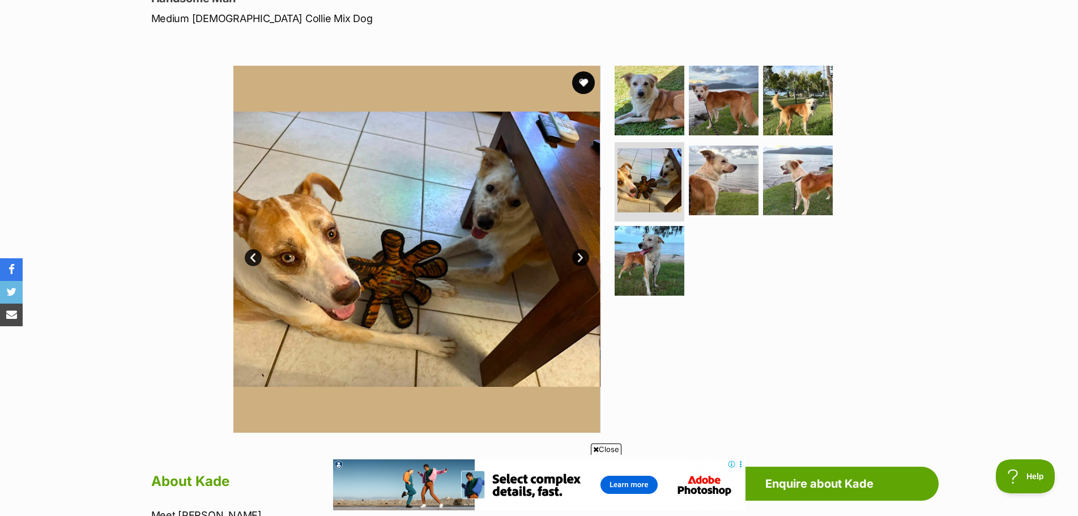
click at [582, 256] on link "Next" at bounding box center [580, 257] width 17 height 17
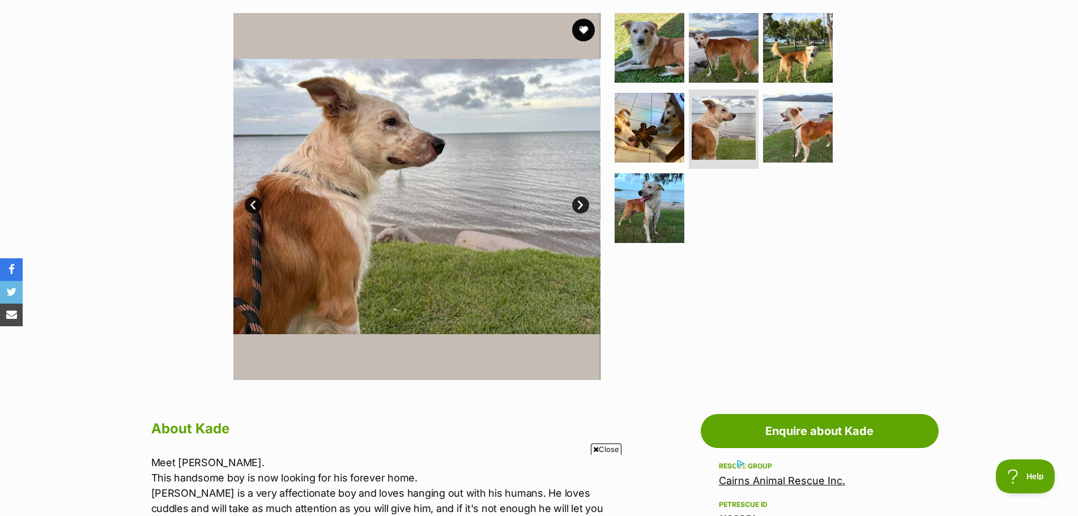
scroll to position [113, 0]
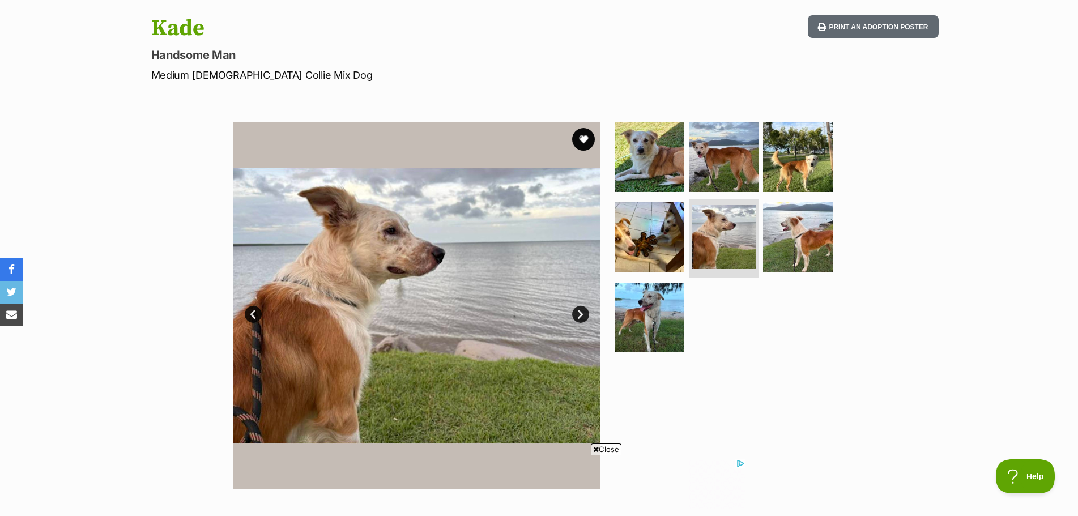
click at [593, 317] on img at bounding box center [416, 305] width 367 height 367
click at [585, 318] on link "Next" at bounding box center [580, 314] width 17 height 17
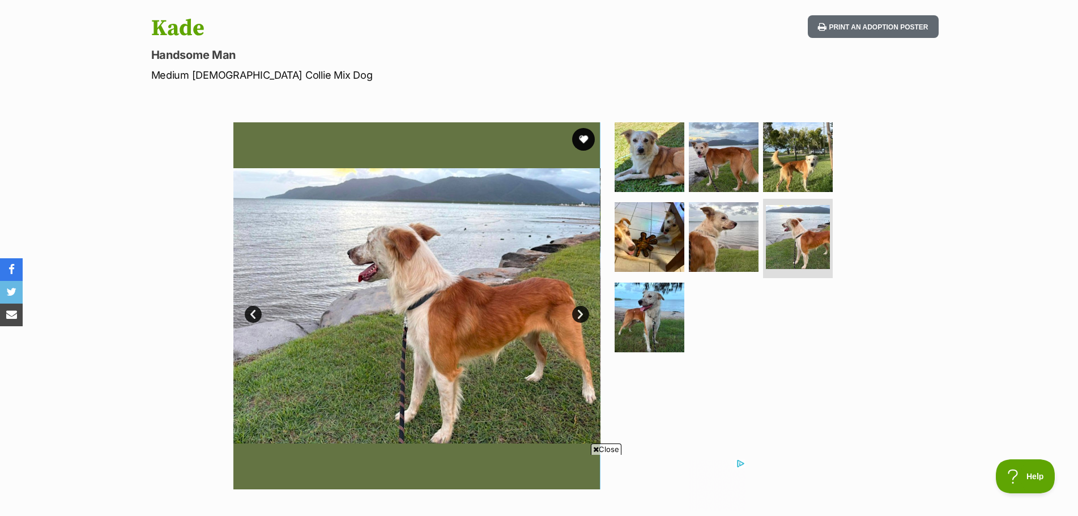
click at [585, 318] on link "Next" at bounding box center [580, 314] width 17 height 17
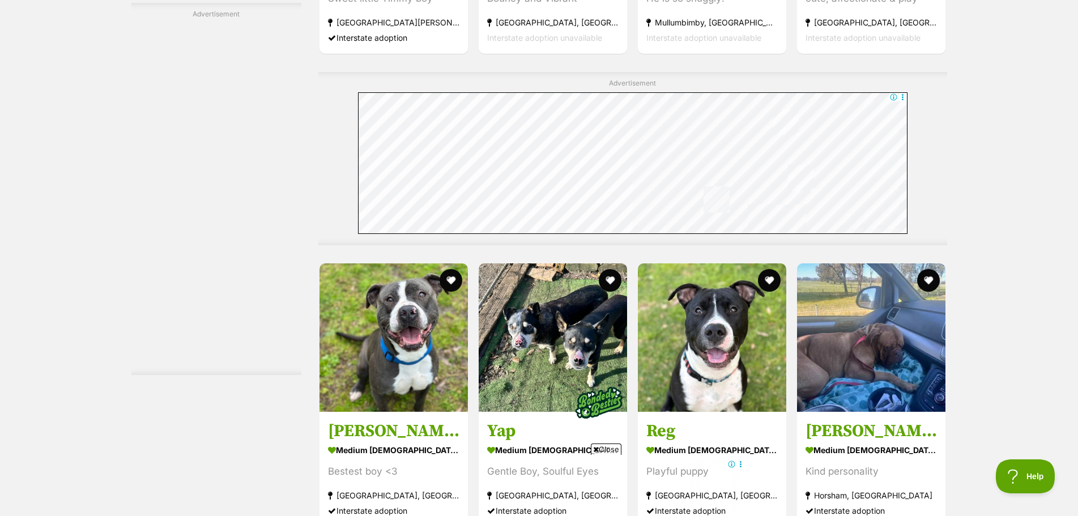
scroll to position [5893, 0]
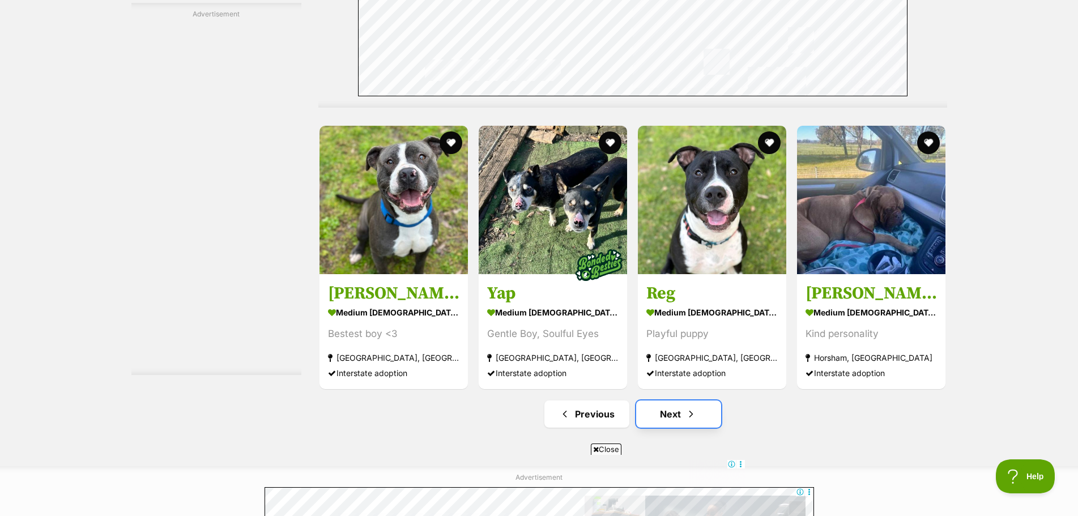
click at [697, 401] on link "Next" at bounding box center [678, 414] width 85 height 27
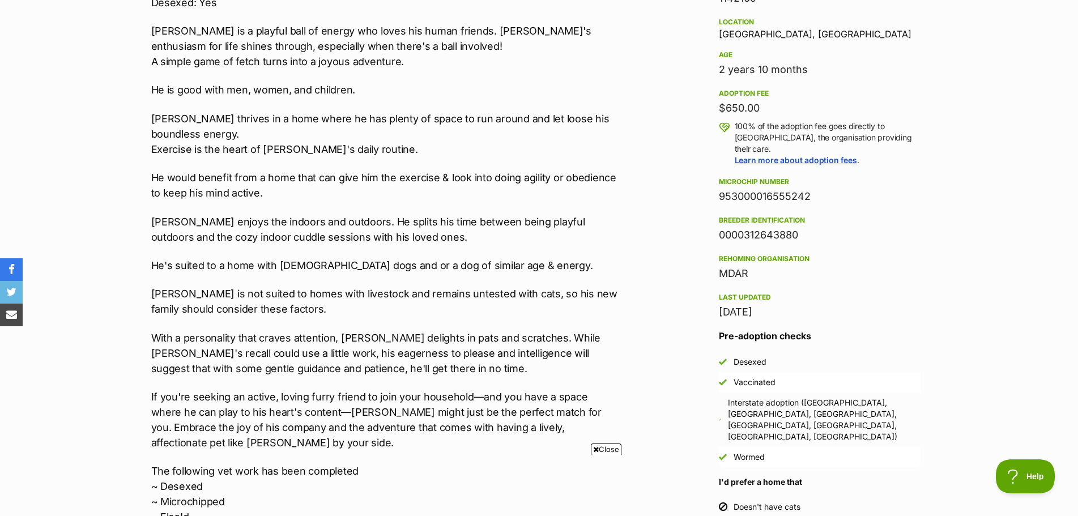
scroll to position [737, 0]
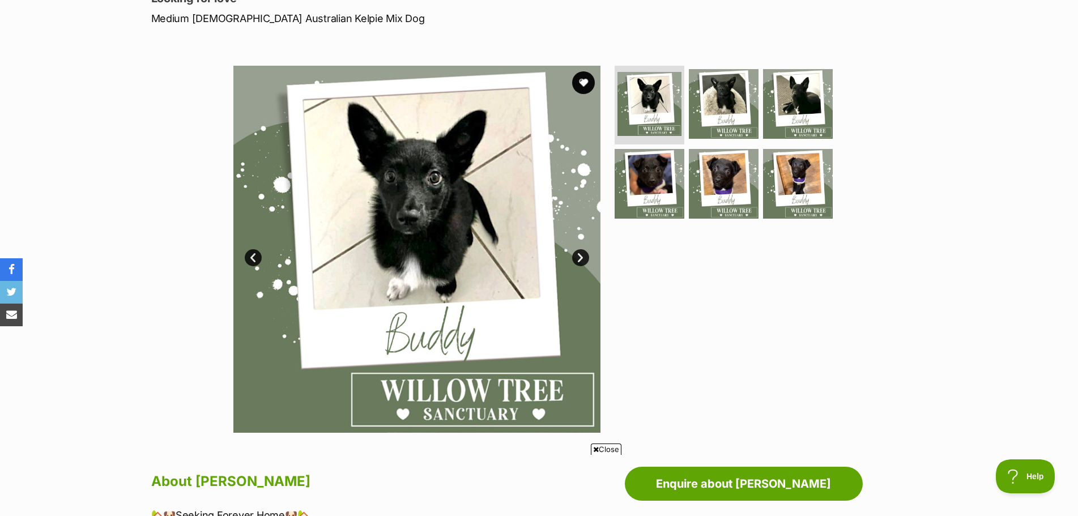
click at [581, 257] on link "Next" at bounding box center [580, 257] width 17 height 17
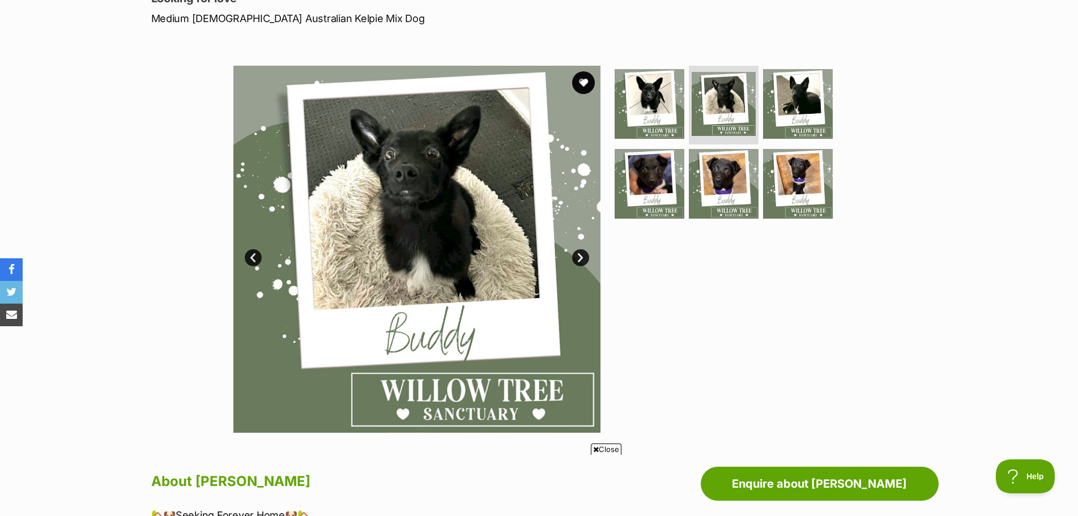
click at [581, 257] on link "Next" at bounding box center [580, 257] width 17 height 17
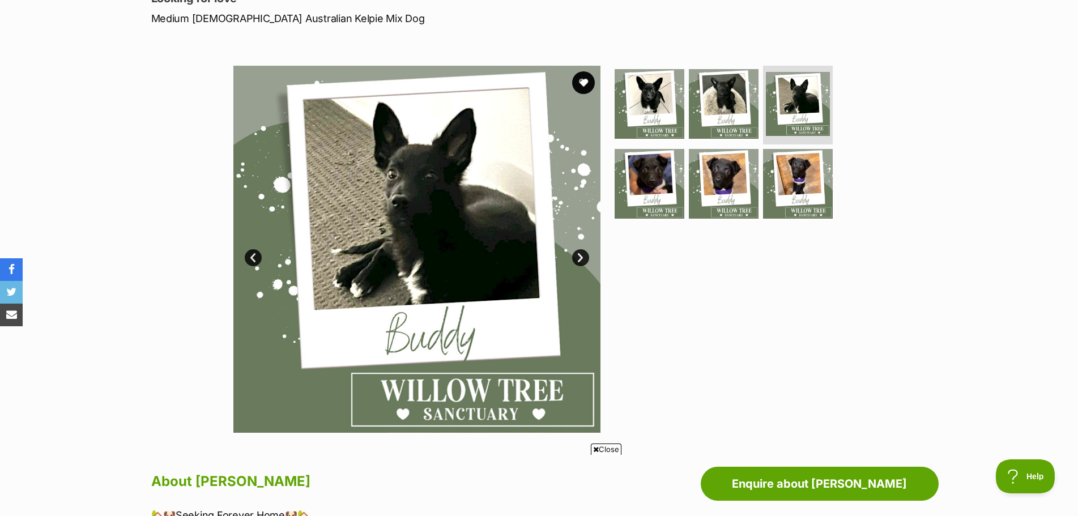
click at [581, 257] on link "Next" at bounding box center [580, 257] width 17 height 17
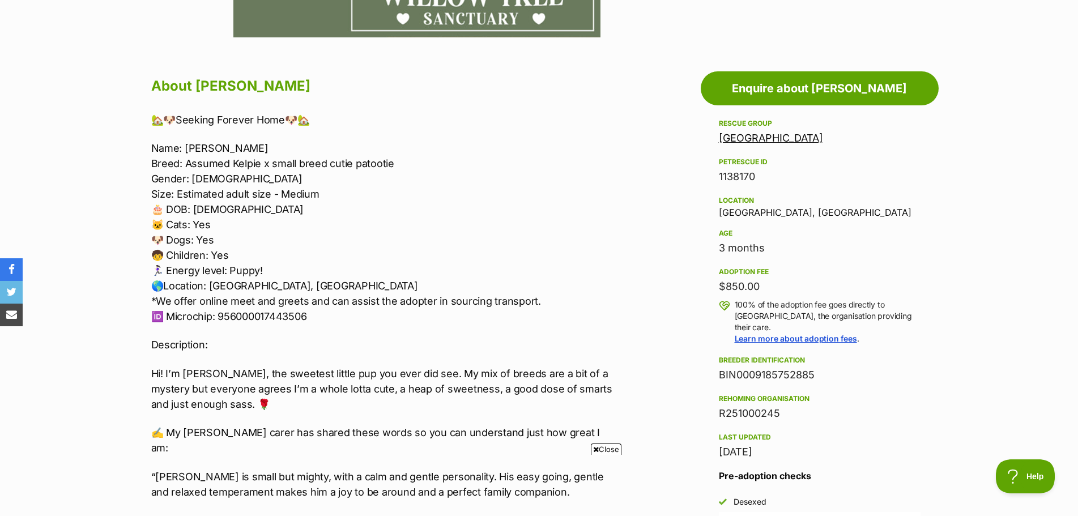
scroll to position [567, 0]
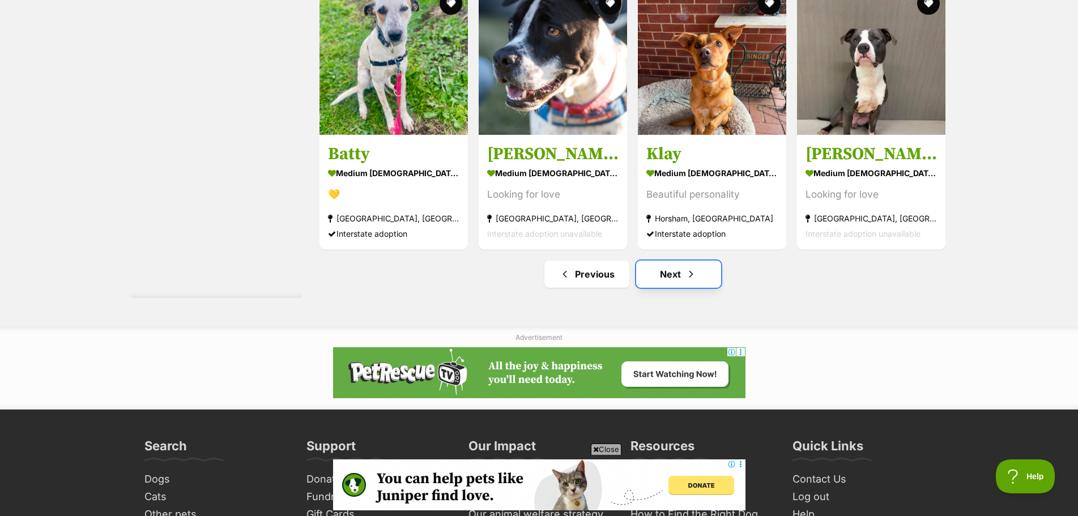
click at [684, 265] on link "Next" at bounding box center [678, 274] width 85 height 27
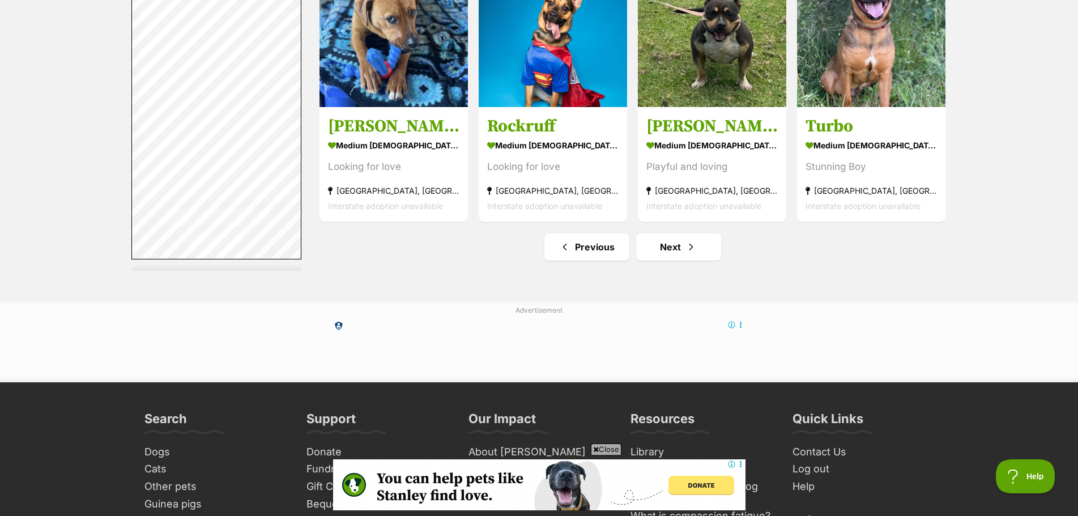
scroll to position [5723, 0]
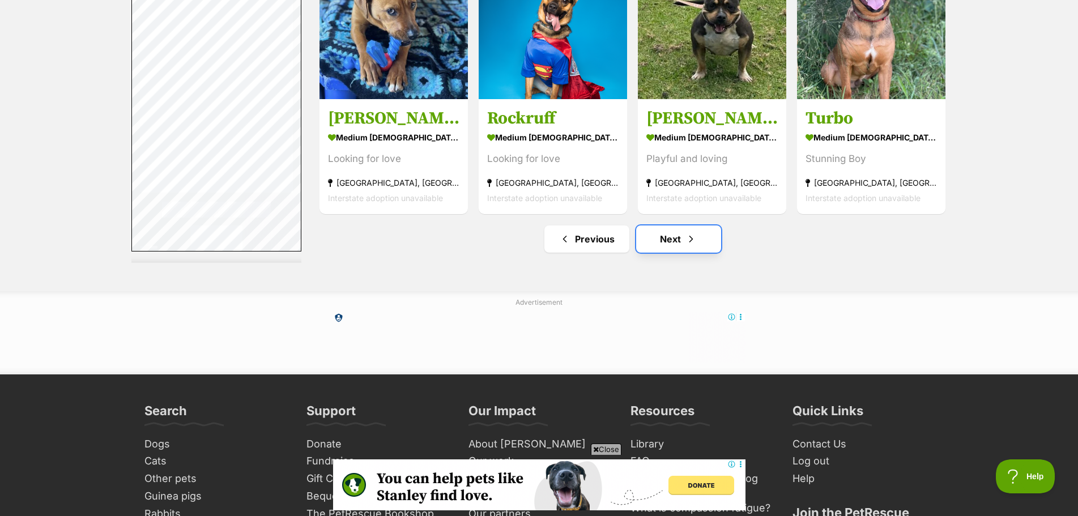
click at [696, 232] on span "Next page" at bounding box center [691, 239] width 11 height 14
